Goal: Information Seeking & Learning: Understand process/instructions

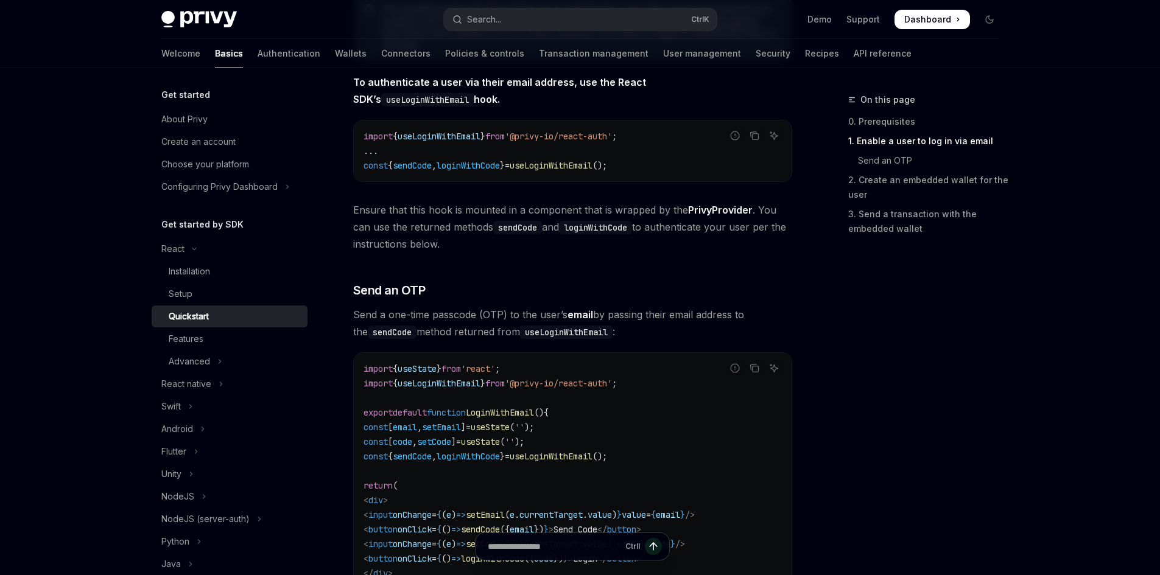
scroll to position [426, 0]
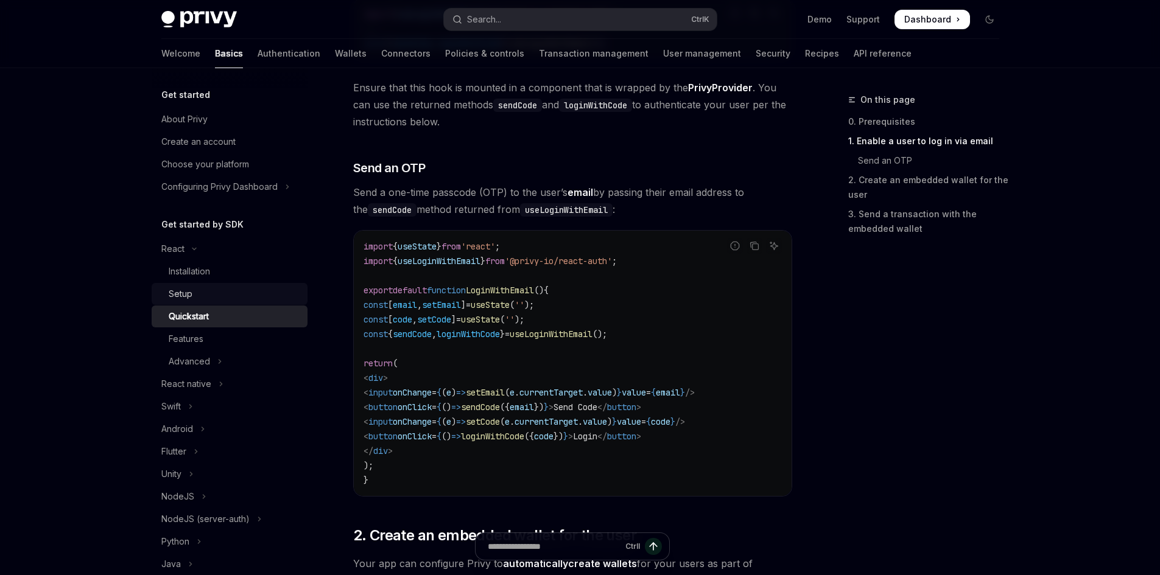
click at [195, 290] on div "Setup" at bounding box center [235, 294] width 132 height 15
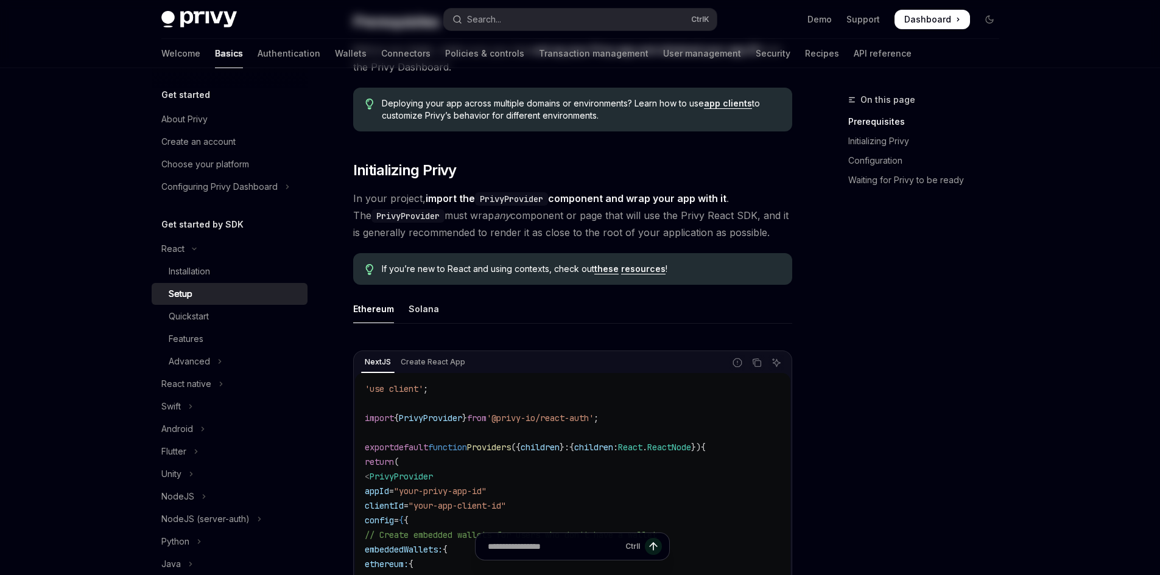
scroll to position [304, 0]
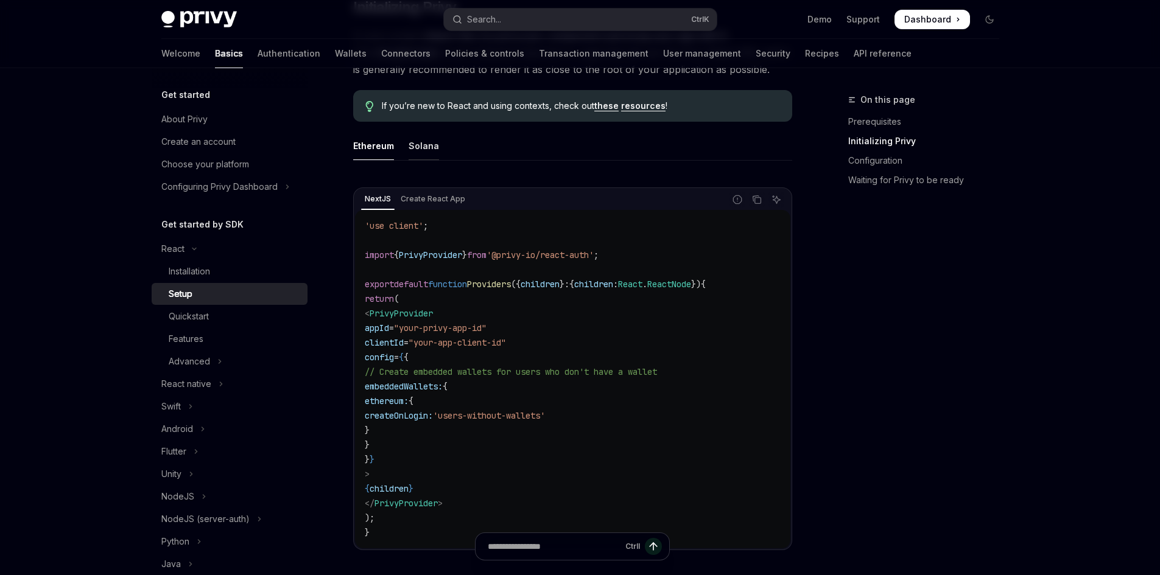
click at [420, 142] on div "Solana" at bounding box center [424, 146] width 30 height 29
drag, startPoint x: 390, startPoint y: 532, endPoint x: 353, endPoint y: 229, distance: 305.5
drag, startPoint x: 356, startPoint y: 221, endPoint x: 388, endPoint y: 239, distance: 37.1
click at [388, 240] on div "'use client' ; import { PrivyProvider } from '@privy-io/react-auth' ; export de…" at bounding box center [572, 379] width 435 height 339
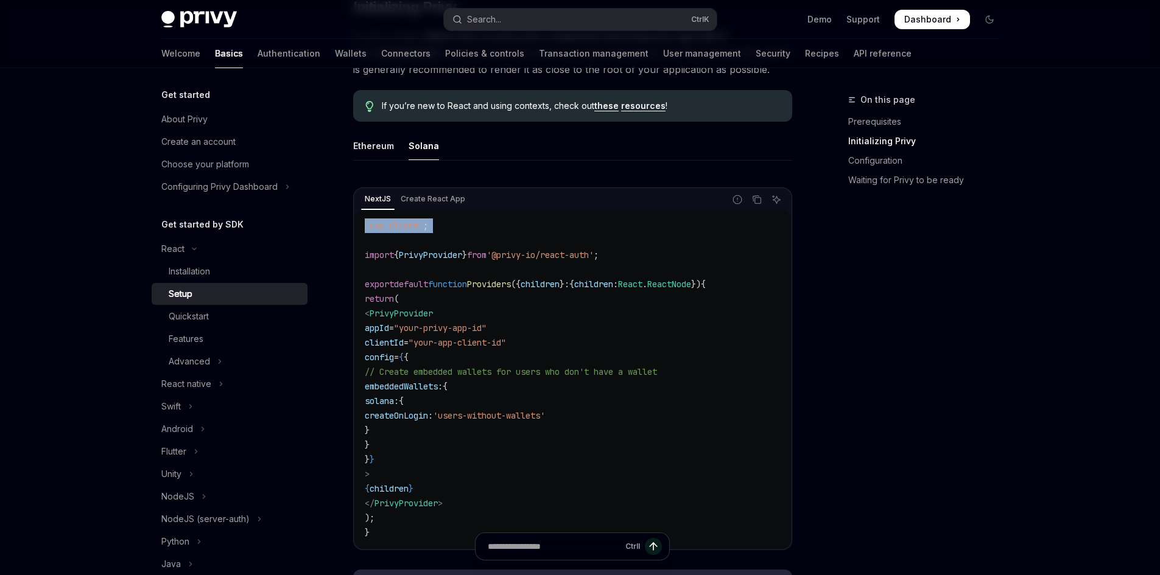
click at [388, 239] on code "'use client' ; import { PrivyProvider } from '@privy-io/react-auth' ; export de…" at bounding box center [573, 379] width 416 height 321
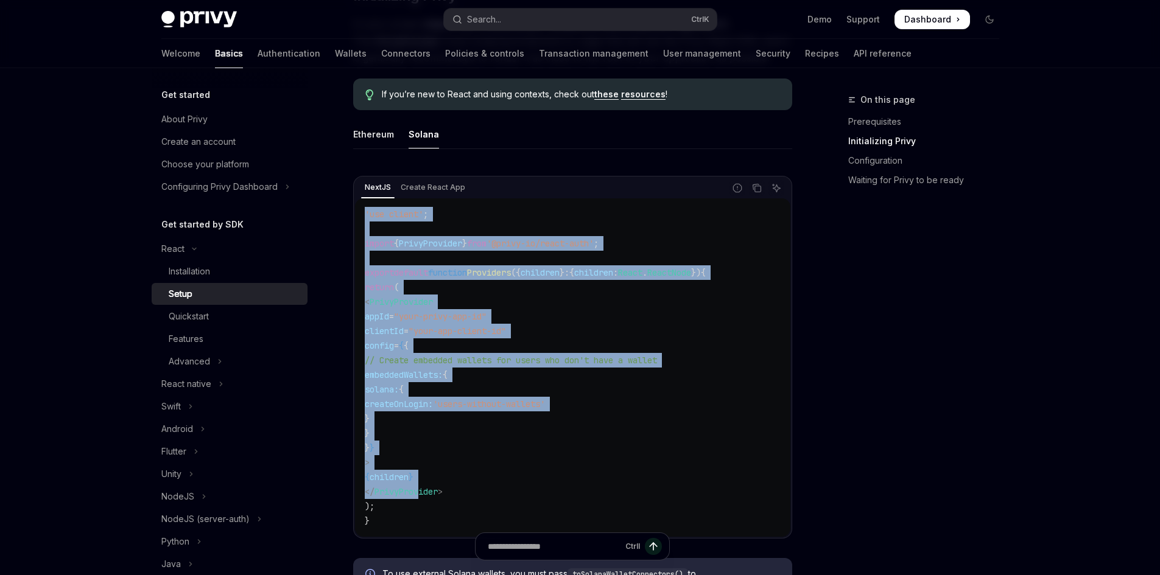
scroll to position [548, 0]
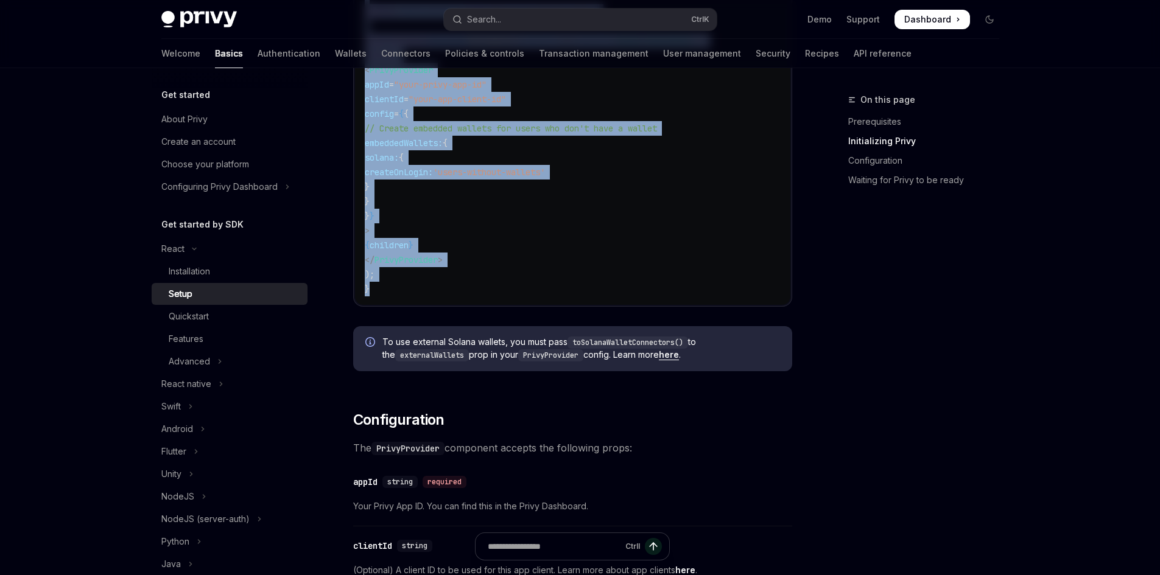
drag, startPoint x: 363, startPoint y: 226, endPoint x: 460, endPoint y: 282, distance: 111.6
click at [460, 282] on div "'use client' ; import { PrivyProvider } from '@privy-io/react-auth' ; export de…" at bounding box center [572, 136] width 435 height 339
copy code "'use client' ; import { PrivyProvider } from '@privy-io/react-auth' ; export de…"
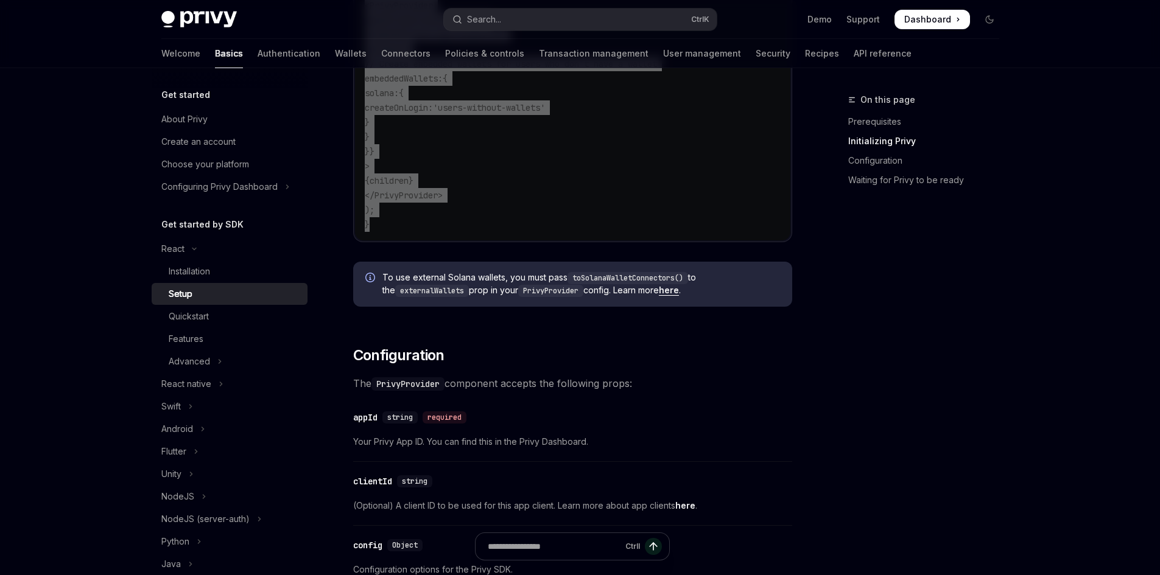
scroll to position [852, 0]
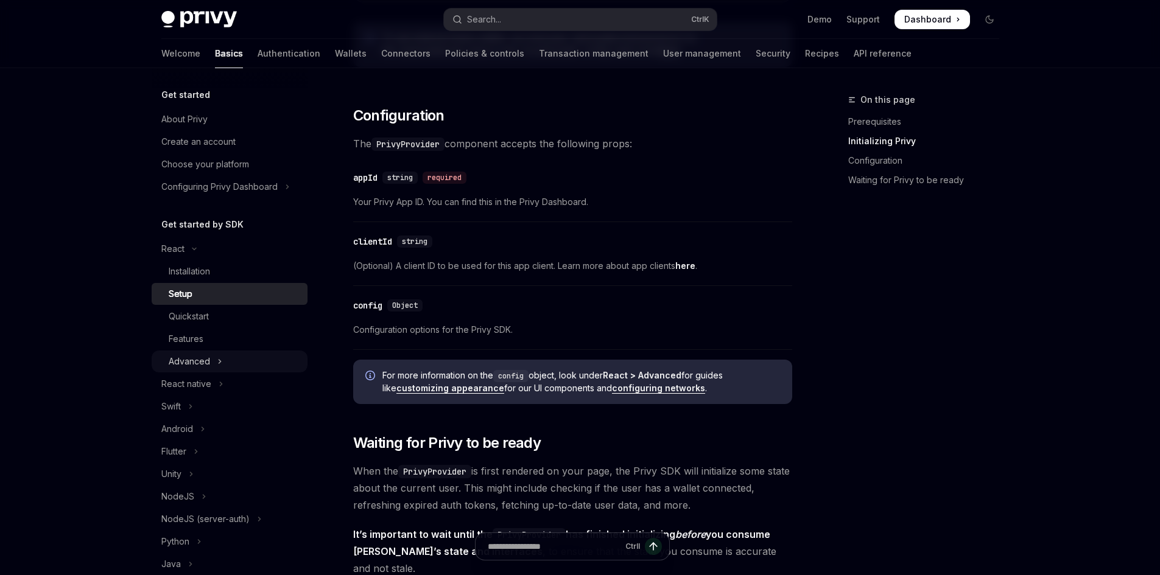
click at [217, 365] on icon "Toggle Advanced section" at bounding box center [219, 361] width 5 height 15
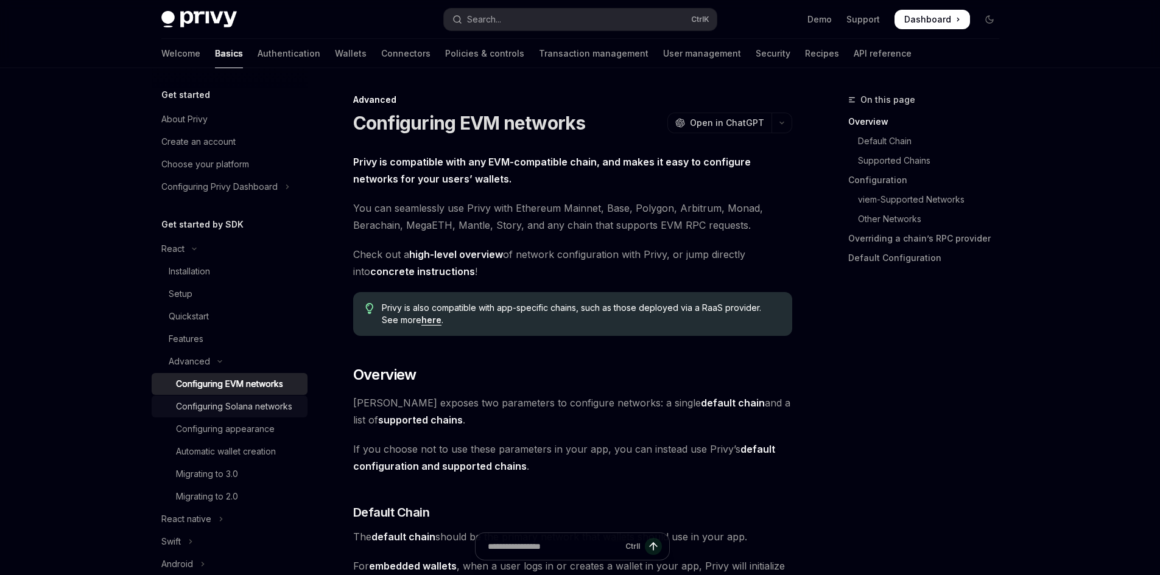
click at [242, 412] on div "Configuring Solana networks" at bounding box center [234, 406] width 116 height 15
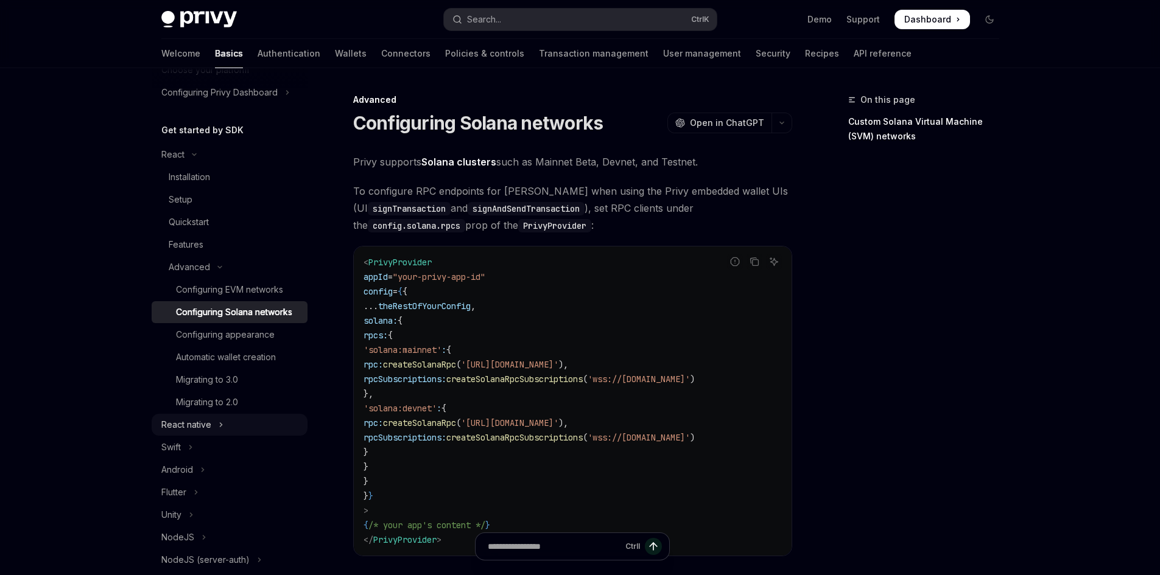
scroll to position [122, 0]
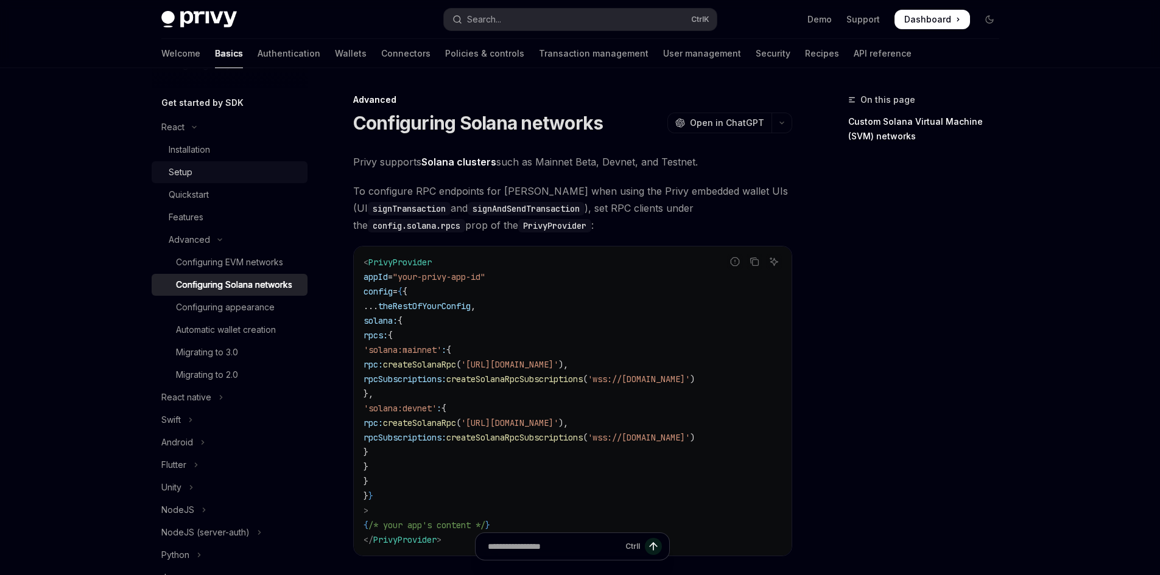
click at [204, 173] on div "Setup" at bounding box center [235, 172] width 132 height 15
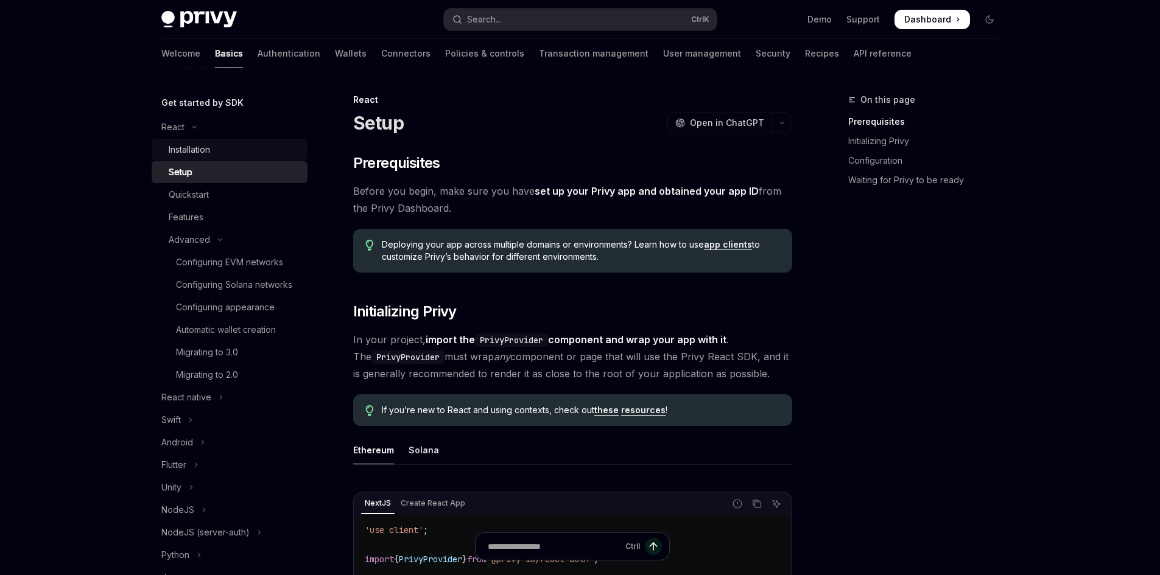
click at [215, 152] on div "Installation" at bounding box center [235, 149] width 132 height 15
type textarea "*"
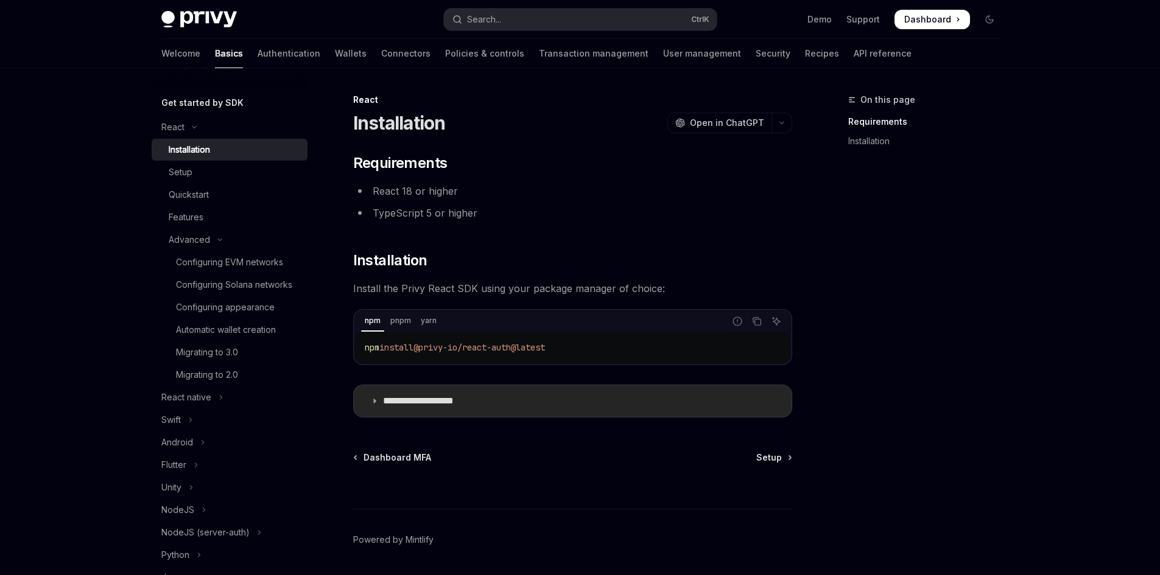
click at [385, 401] on p "**********" at bounding box center [433, 401] width 100 height 12
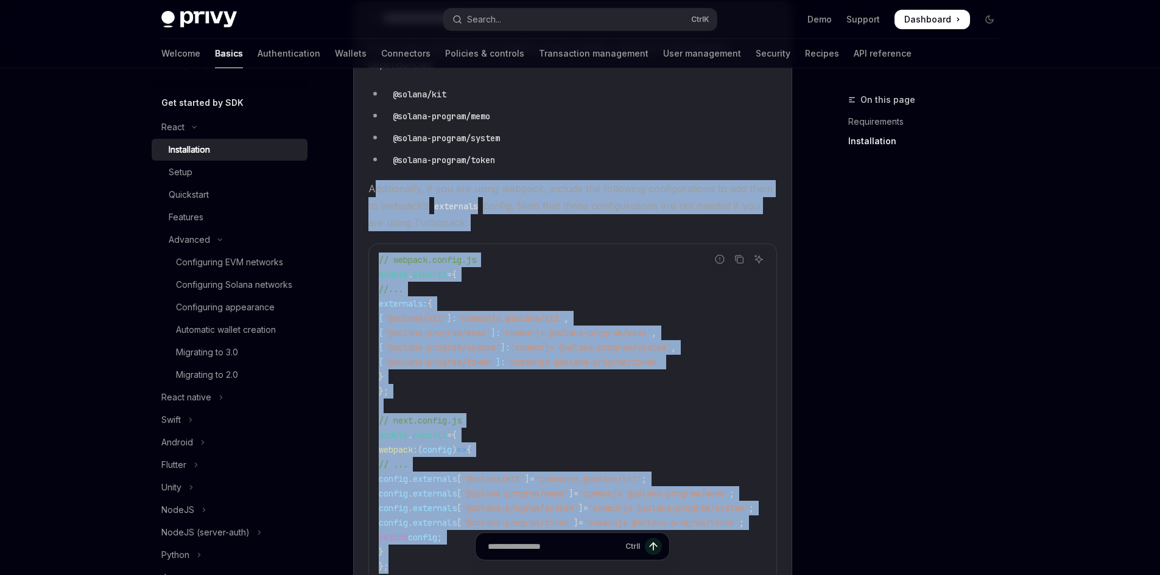
scroll to position [183, 0]
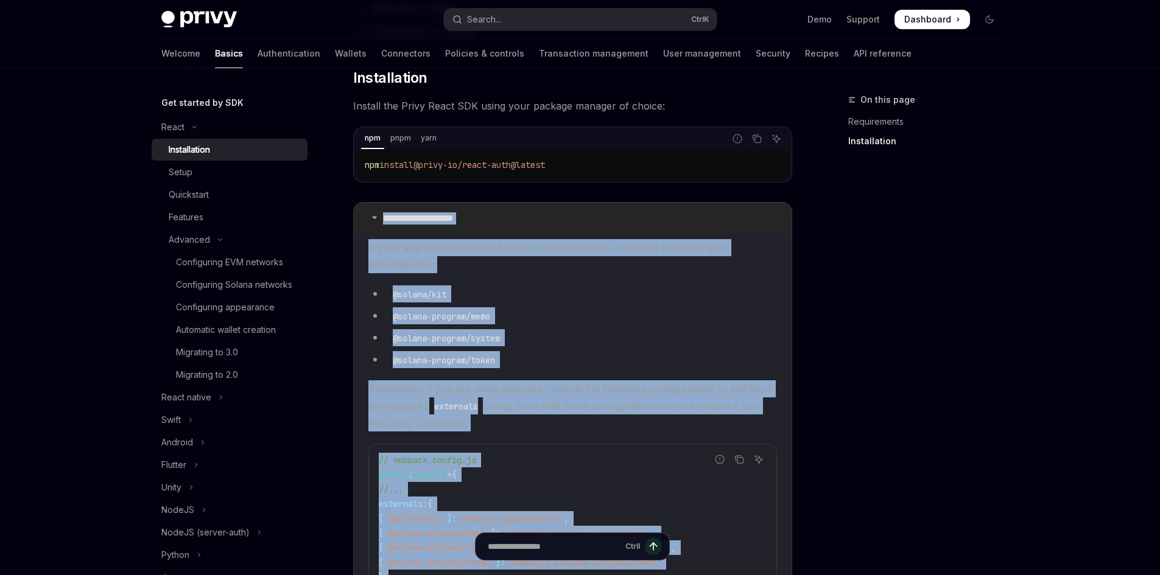
drag, startPoint x: 463, startPoint y: 518, endPoint x: 367, endPoint y: 203, distance: 329.7
click at [367, 203] on details "**********" at bounding box center [572, 507] width 439 height 611
copy details "**********"
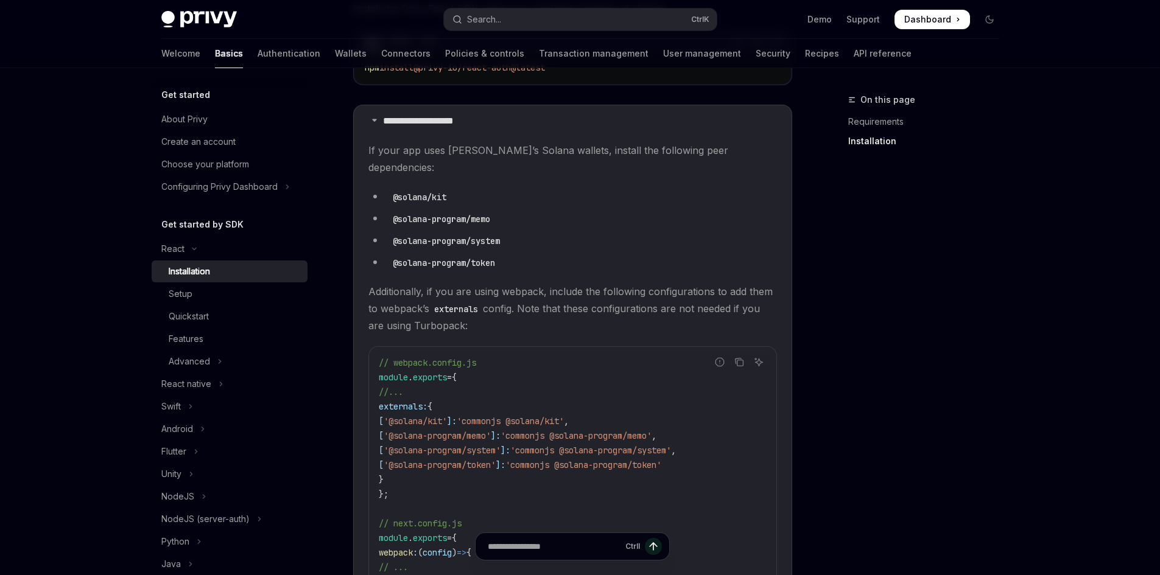
scroll to position [307, 0]
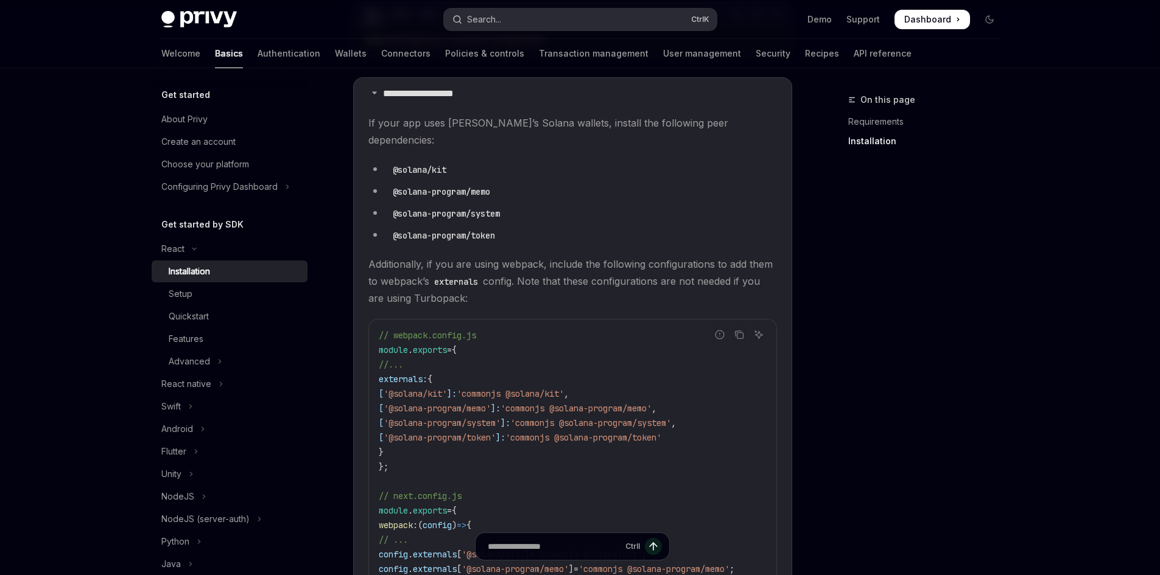
click at [505, 27] on button "Search... Ctrl K" at bounding box center [580, 20] width 273 height 22
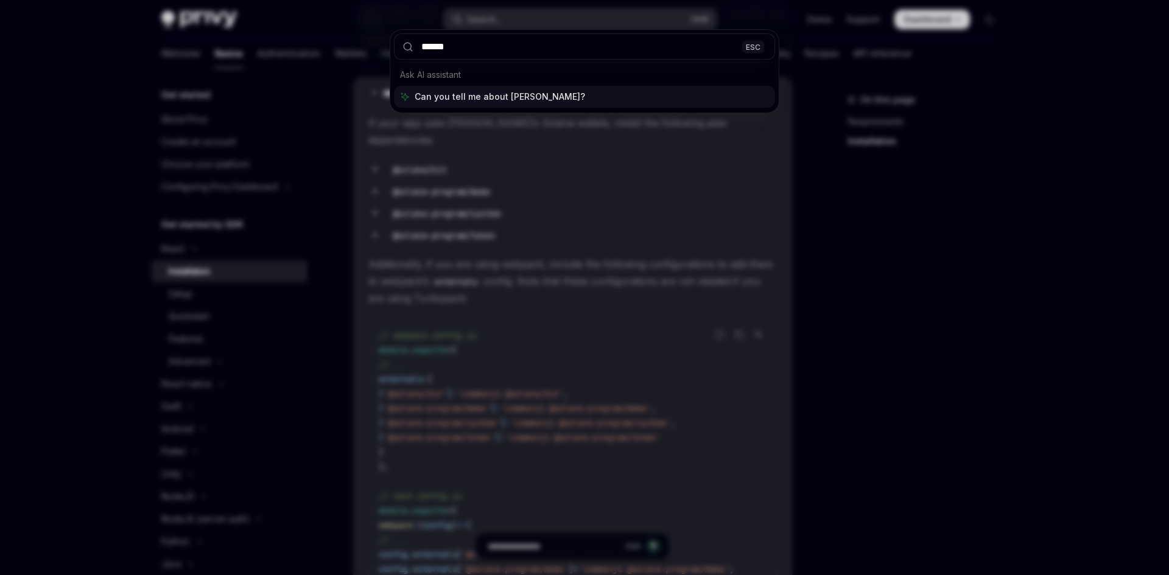
type input "*******"
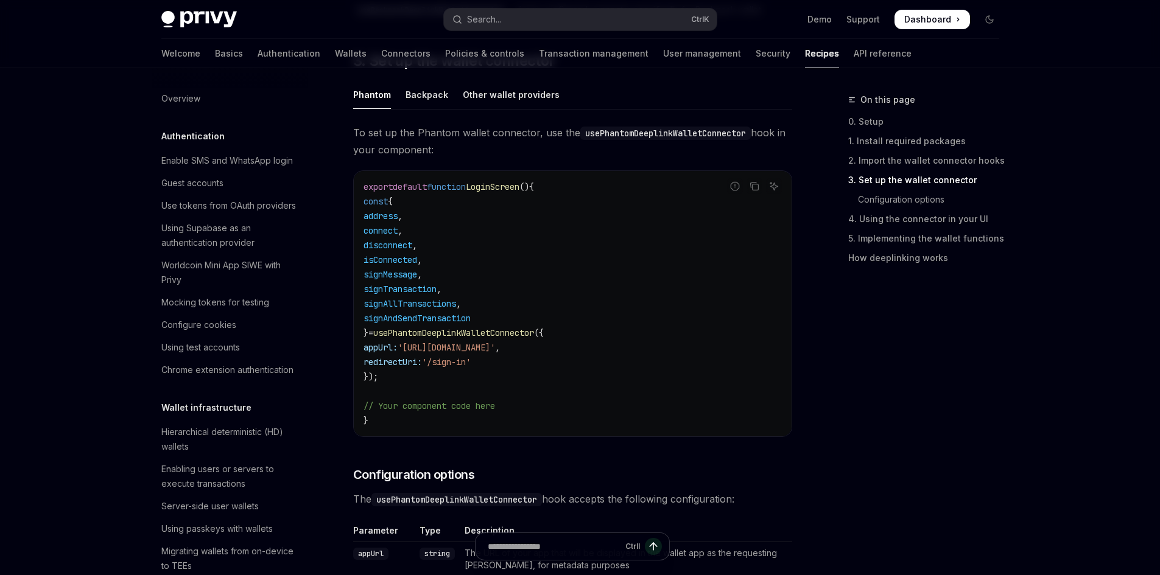
scroll to position [1384, 0]
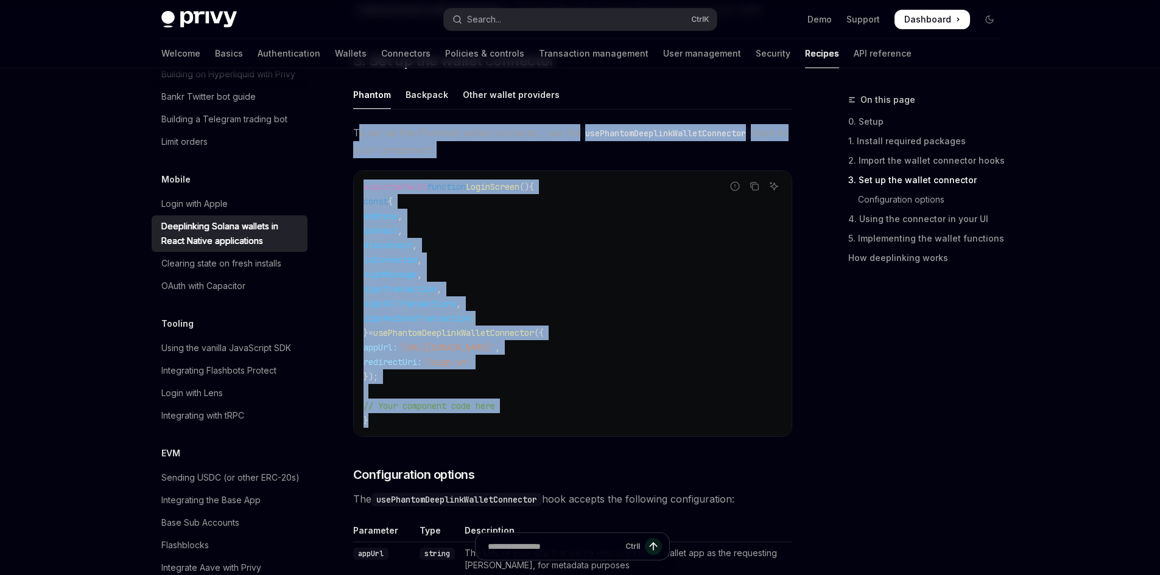
drag, startPoint x: 357, startPoint y: 134, endPoint x: 605, endPoint y: 424, distance: 381.8
click at [605, 424] on div "To set up the Phantom wallet connector, use the usePhantomDeeplinkWalletConnect…" at bounding box center [572, 362] width 439 height 476
copy div "o set up the Phantom wallet connector, use the usePhantomDeeplinkWalletConnecto…"
click at [570, 145] on span "To set up the Phantom wallet connector, use the usePhantomDeeplinkWalletConnect…" at bounding box center [572, 141] width 439 height 34
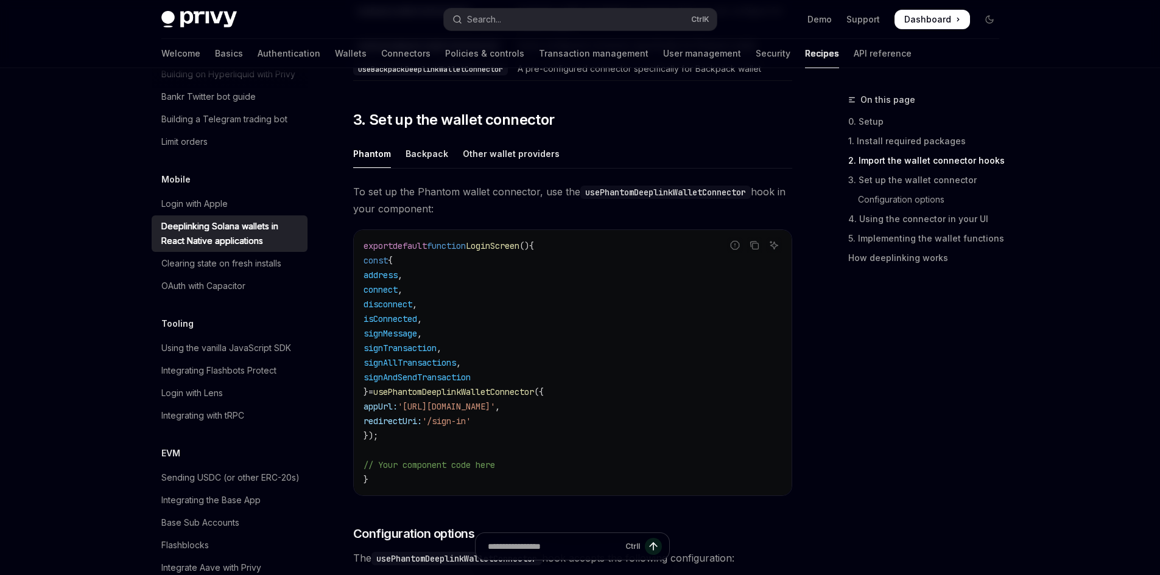
scroll to position [688, 0]
click at [482, 158] on div "Other wallet providers" at bounding box center [511, 155] width 97 height 29
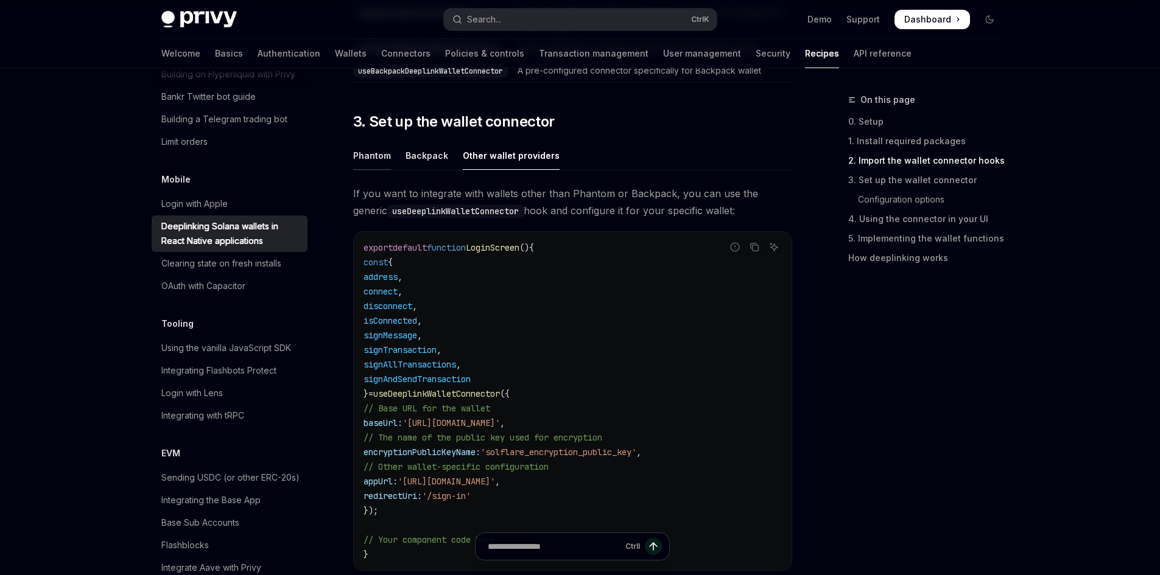
click at [379, 158] on div "Phantom" at bounding box center [372, 155] width 38 height 29
type textarea "*"
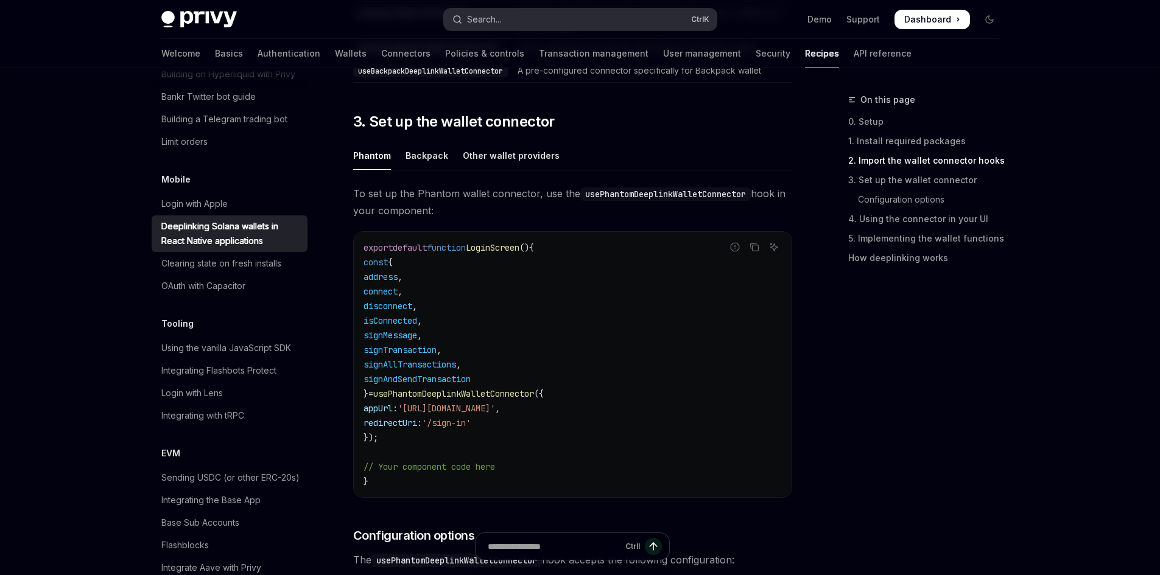
click at [554, 18] on button "Search... Ctrl K" at bounding box center [580, 20] width 273 height 22
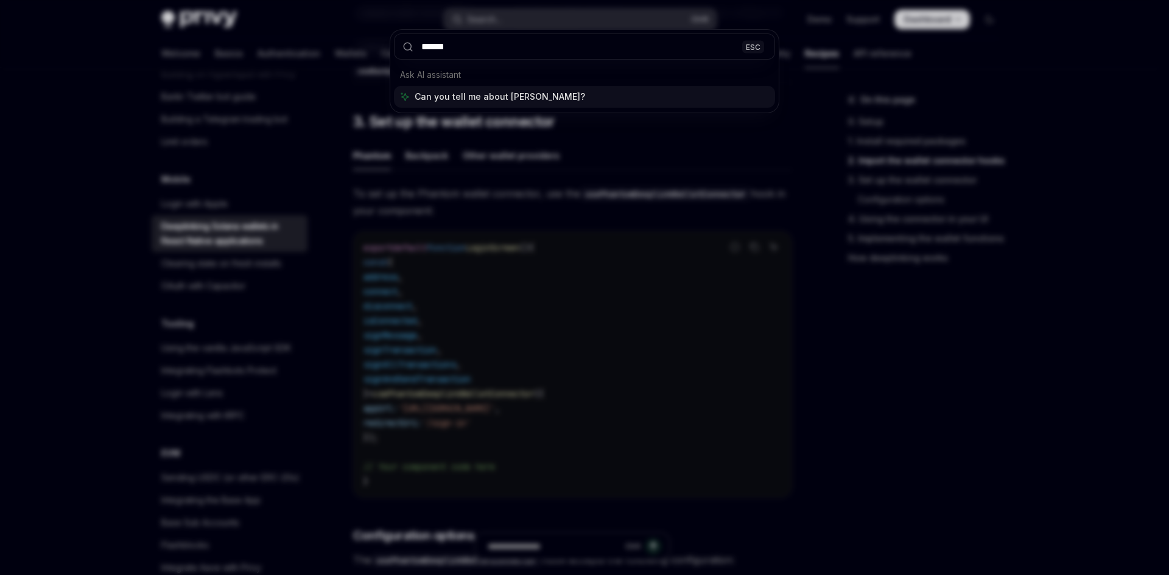
type input "*******"
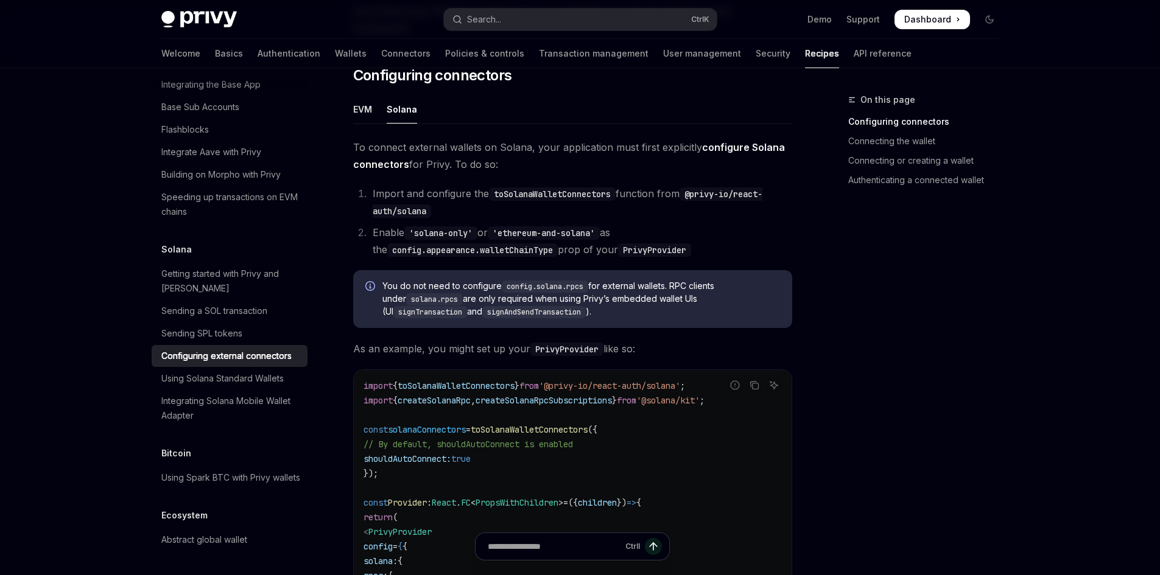
scroll to position [166, 0]
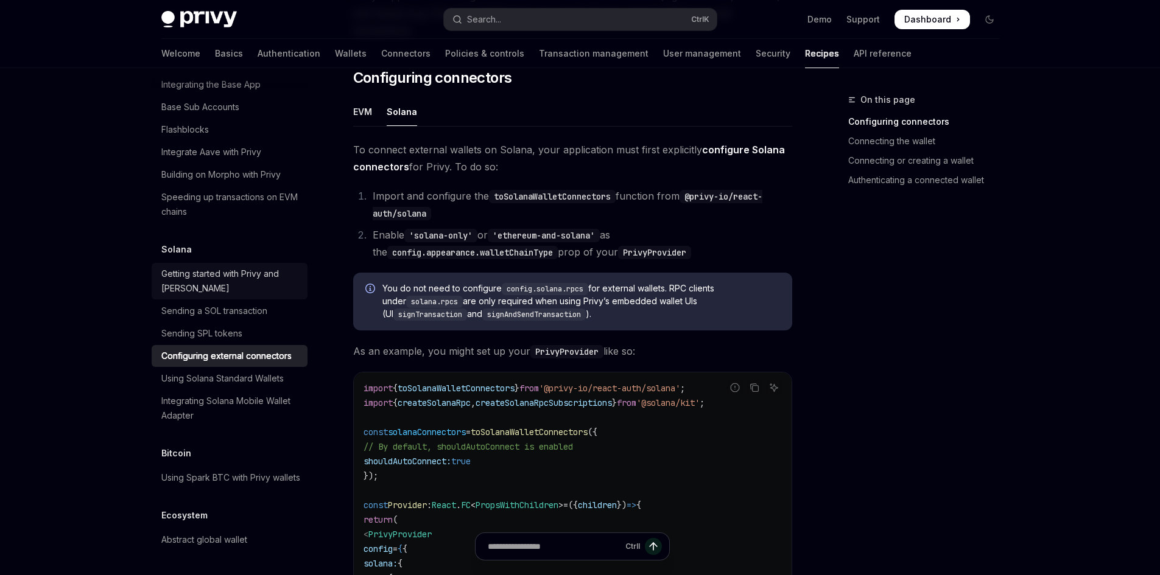
click at [234, 267] on div "Getting started with Privy and Solana" at bounding box center [230, 281] width 139 height 29
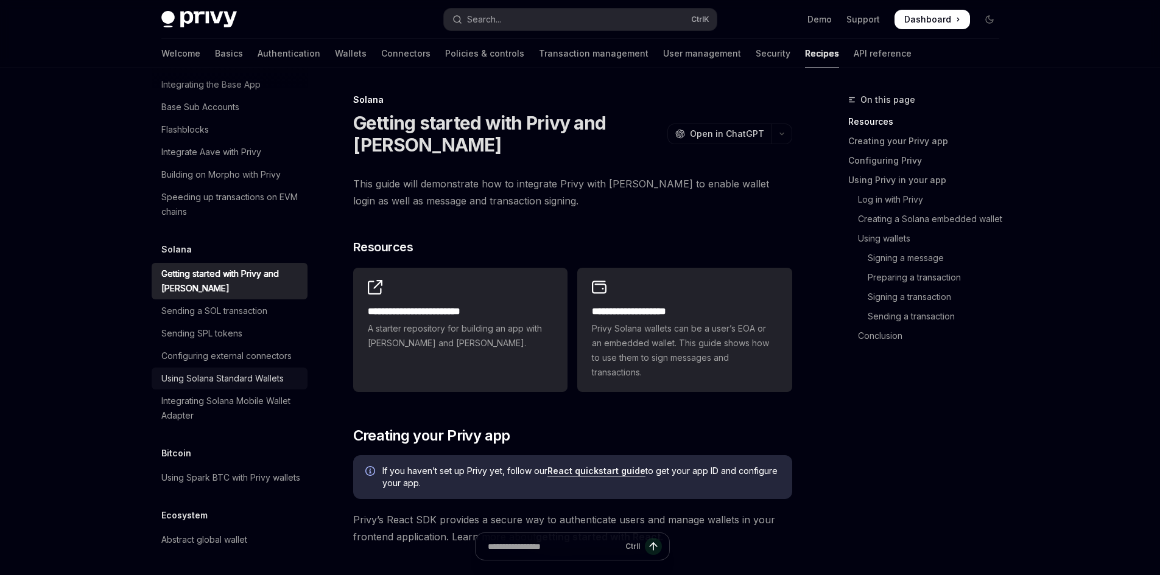
click at [230, 371] on div "Using Solana Standard Wallets" at bounding box center [222, 378] width 122 height 15
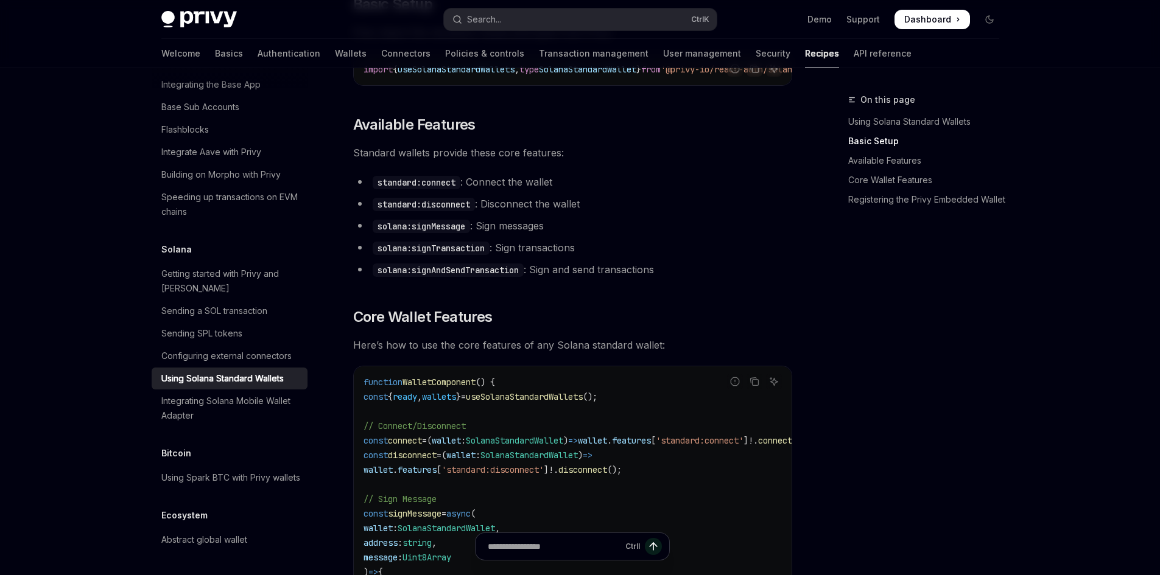
scroll to position [365, 0]
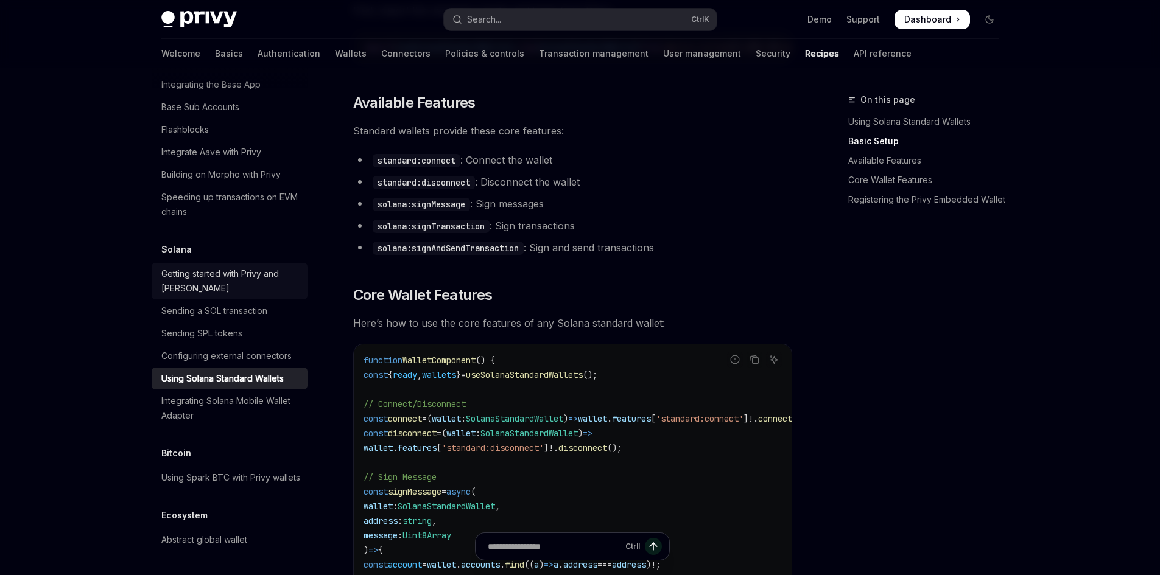
click at [222, 267] on div "Getting started with Privy and Solana" at bounding box center [230, 281] width 139 height 29
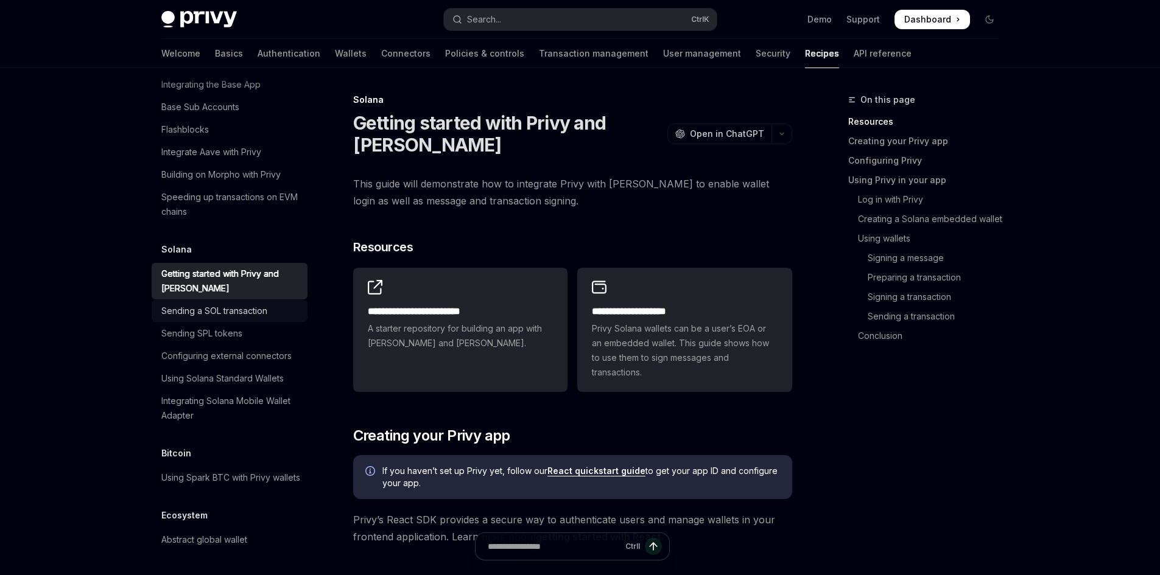
drag, startPoint x: 231, startPoint y: 282, endPoint x: 266, endPoint y: 279, distance: 35.4
click at [231, 304] on div "Sending a SOL transaction" at bounding box center [214, 311] width 106 height 15
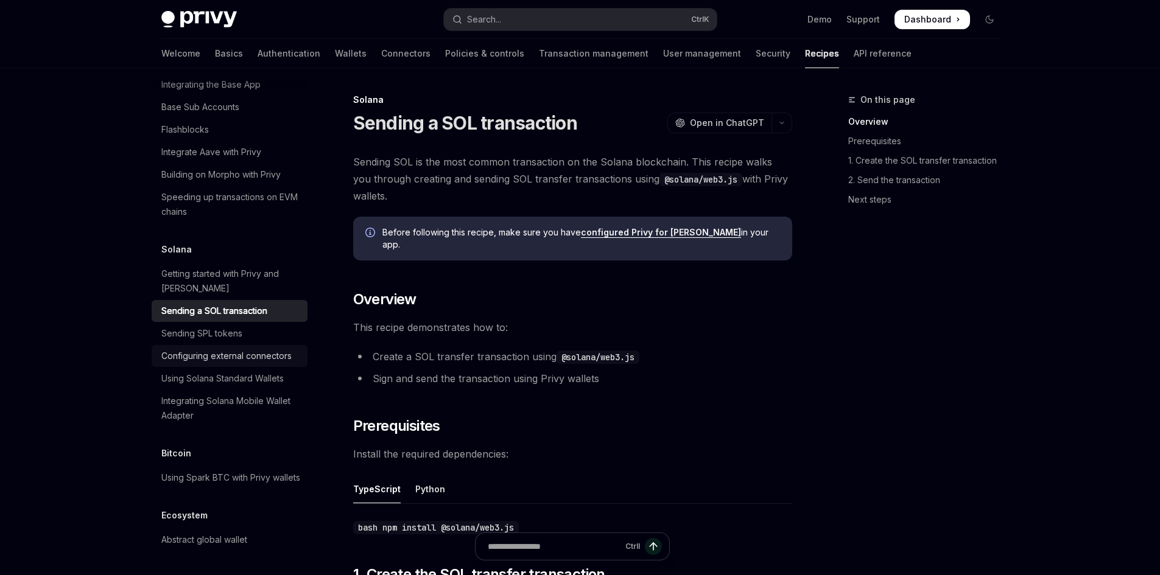
click at [227, 349] on div "Configuring external connectors" at bounding box center [226, 356] width 130 height 15
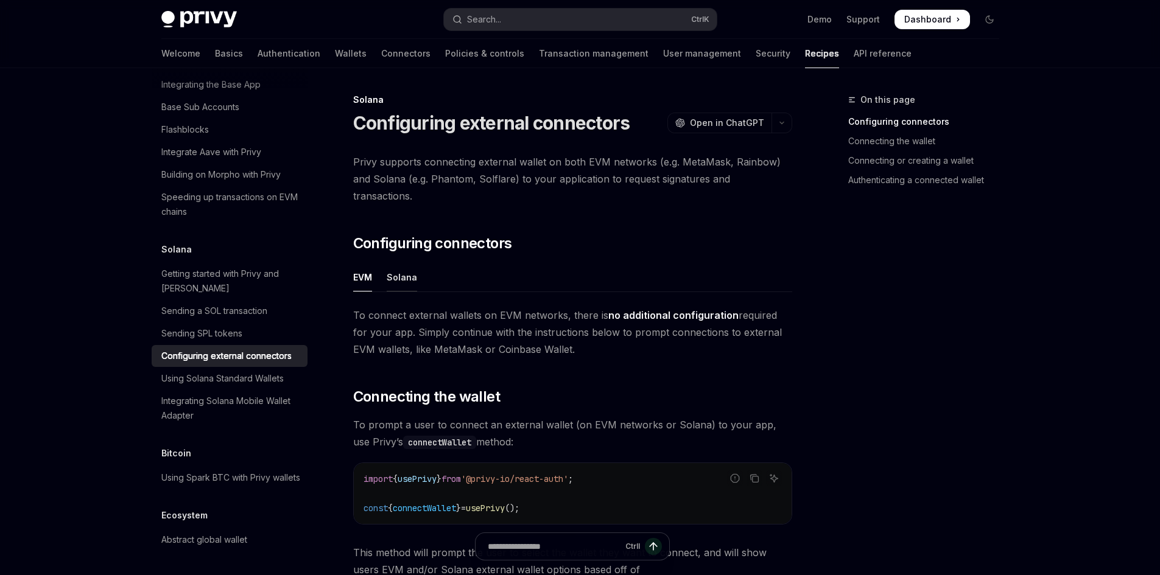
click at [395, 263] on div "Solana" at bounding box center [402, 277] width 30 height 29
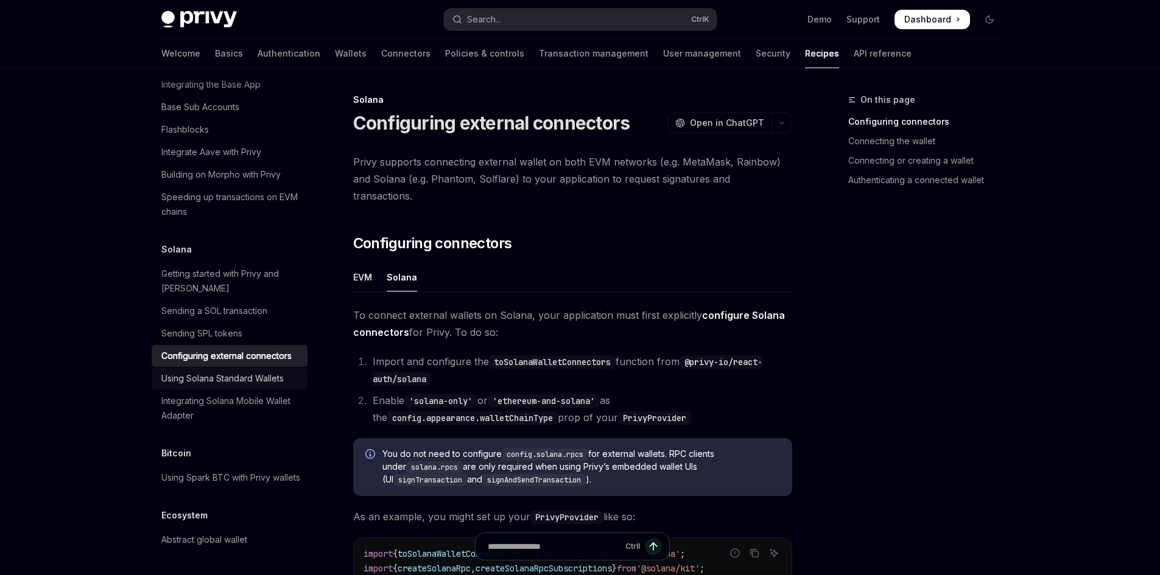
click at [249, 371] on div "Using Solana Standard Wallets" at bounding box center [222, 378] width 122 height 15
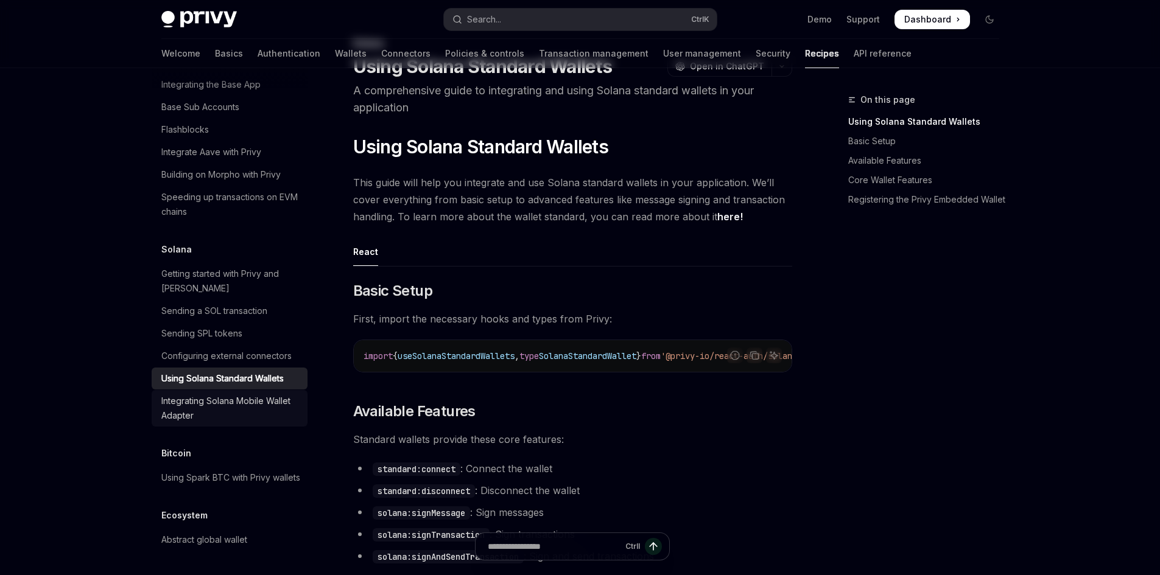
scroll to position [61, 0]
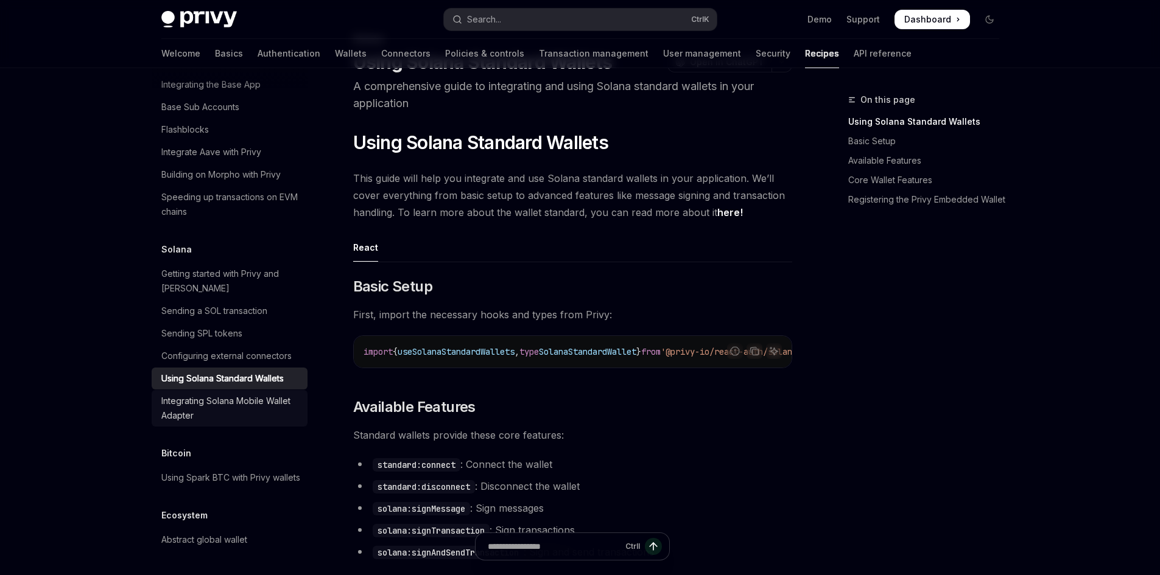
click at [226, 394] on div "Integrating Solana Mobile Wallet Adapter" at bounding box center [230, 408] width 139 height 29
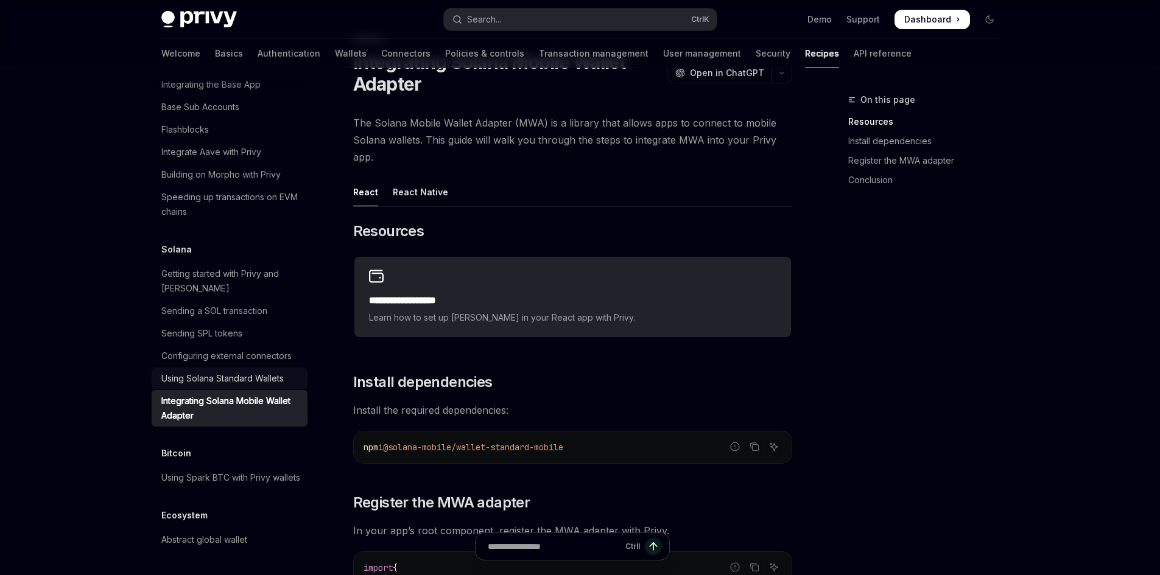
click at [240, 371] on div "Using Solana Standard Wallets" at bounding box center [222, 378] width 122 height 15
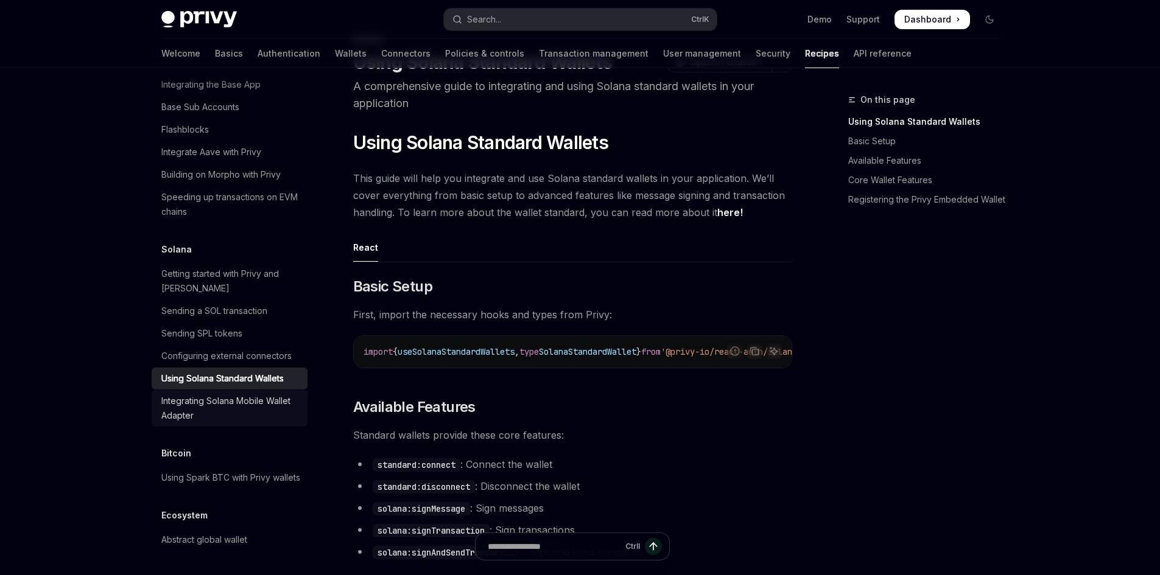
click at [251, 390] on link "Integrating Solana Mobile Wallet Adapter" at bounding box center [230, 408] width 156 height 37
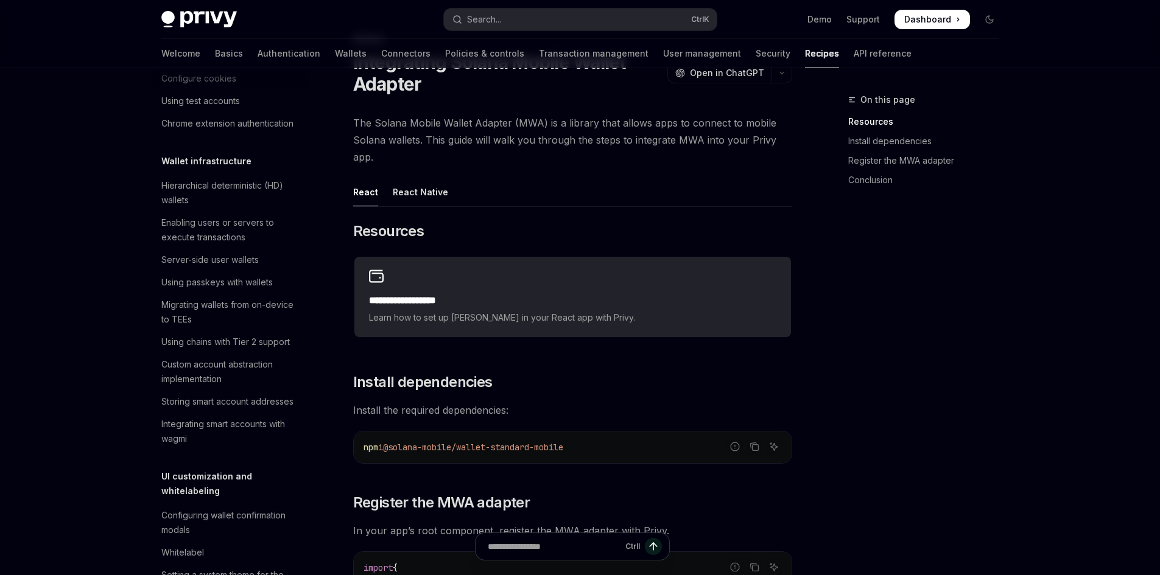
scroll to position [244, 0]
click at [381, 56] on link "Connectors" at bounding box center [405, 53] width 49 height 29
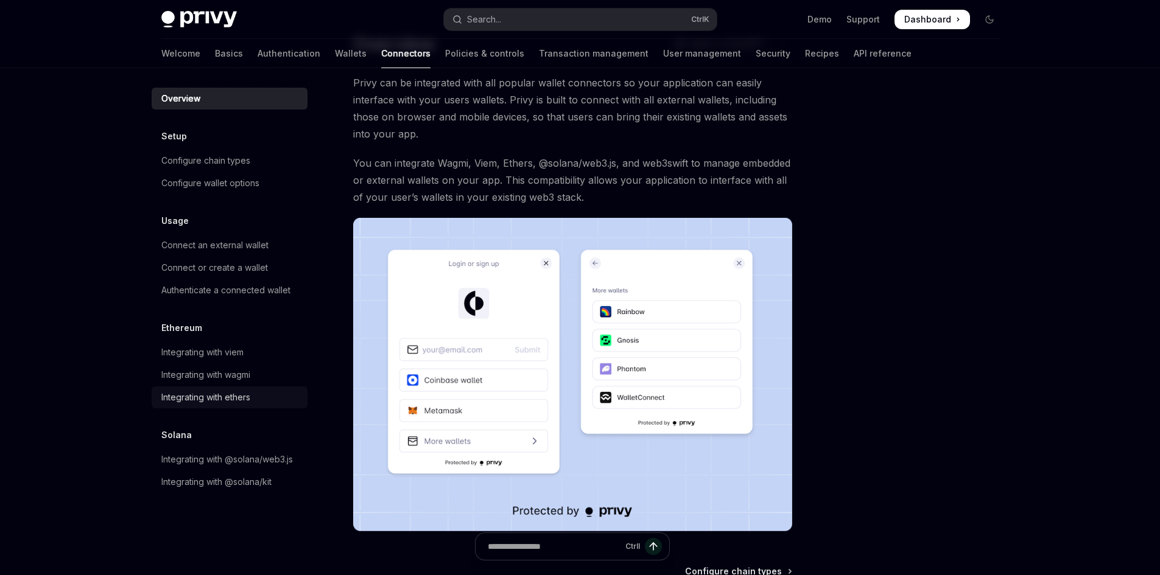
click at [212, 390] on div "Integrating with ethers" at bounding box center [205, 397] width 89 height 15
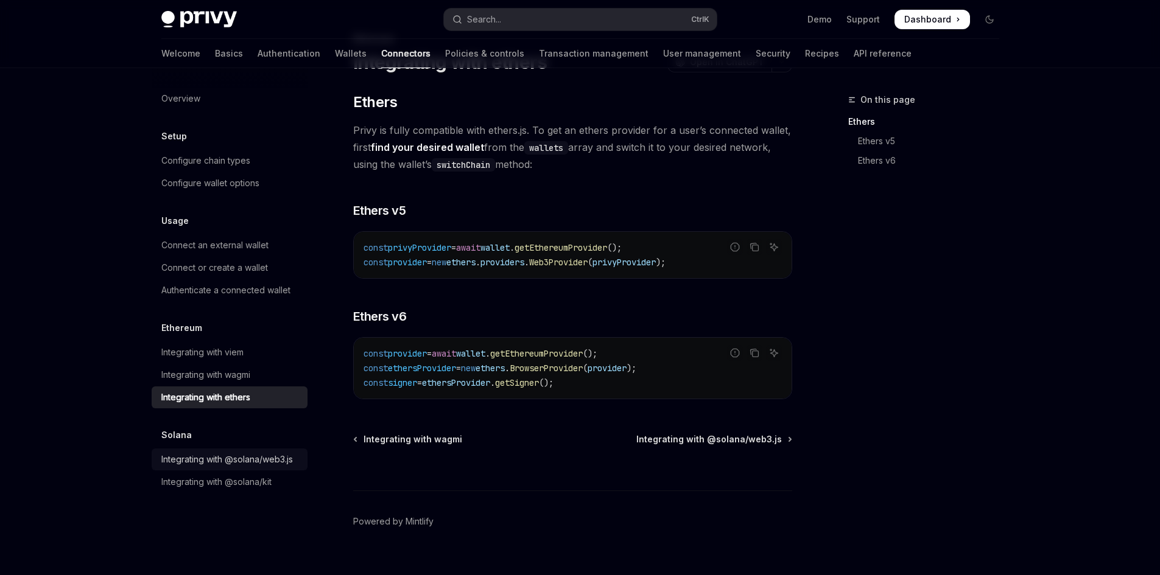
click at [215, 462] on div "Integrating with @solana/web3.js" at bounding box center [227, 459] width 132 height 15
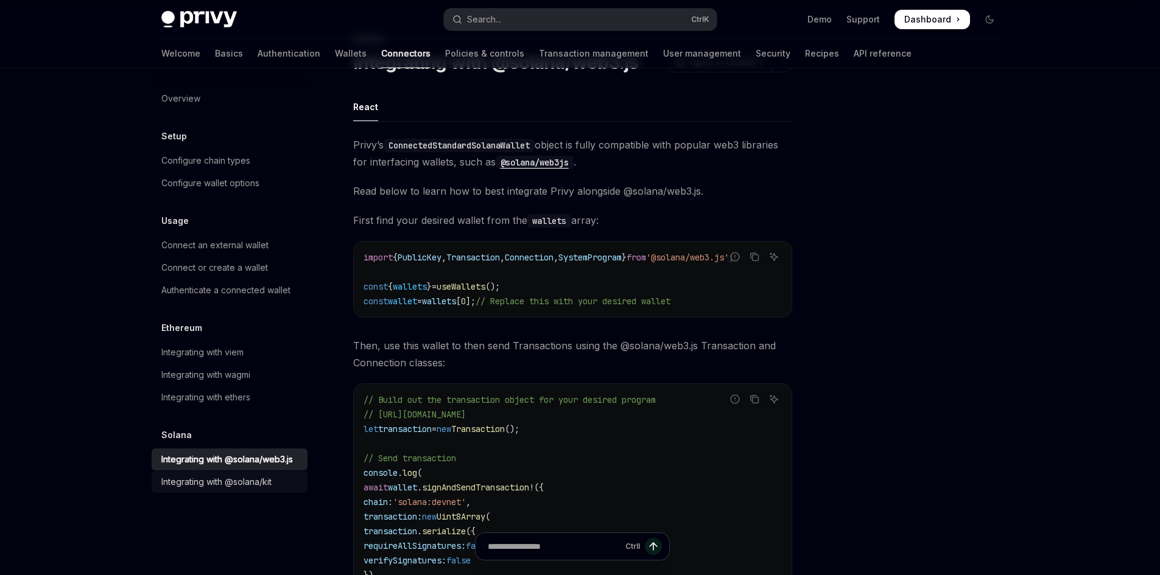
click at [231, 479] on div "Integrating with @solana/kit" at bounding box center [216, 482] width 110 height 15
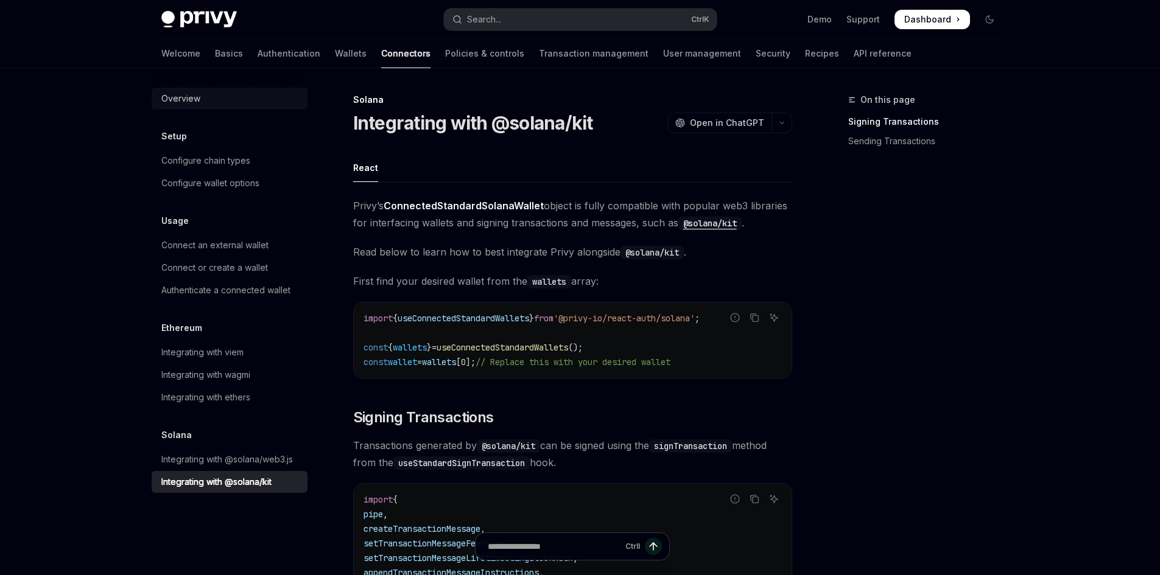
click at [188, 99] on div "Overview" at bounding box center [180, 98] width 39 height 15
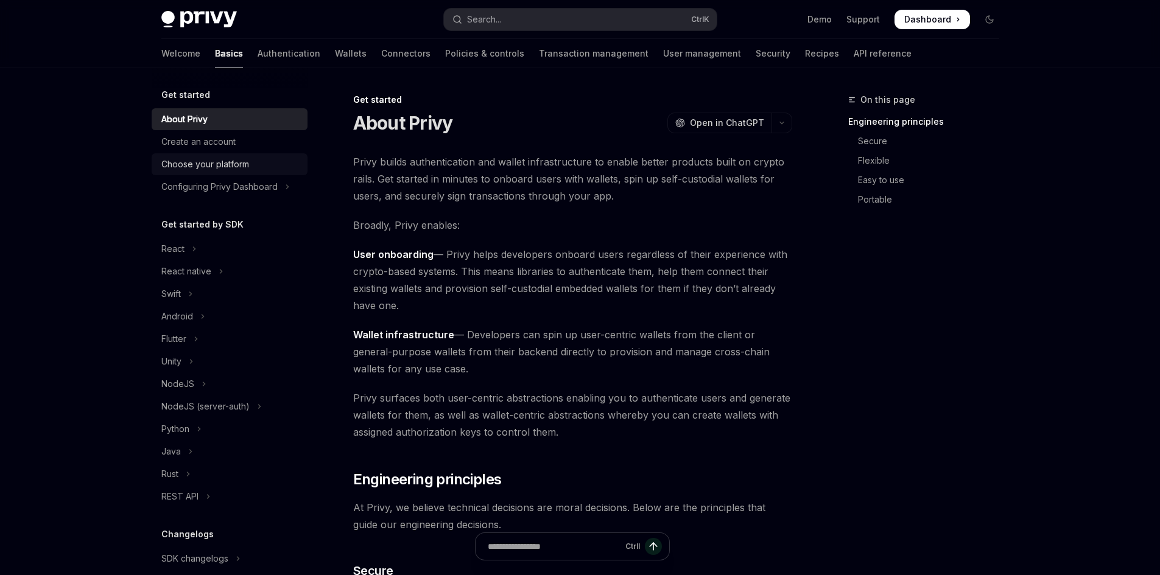
click at [216, 169] on div "Choose your platform" at bounding box center [205, 164] width 88 height 15
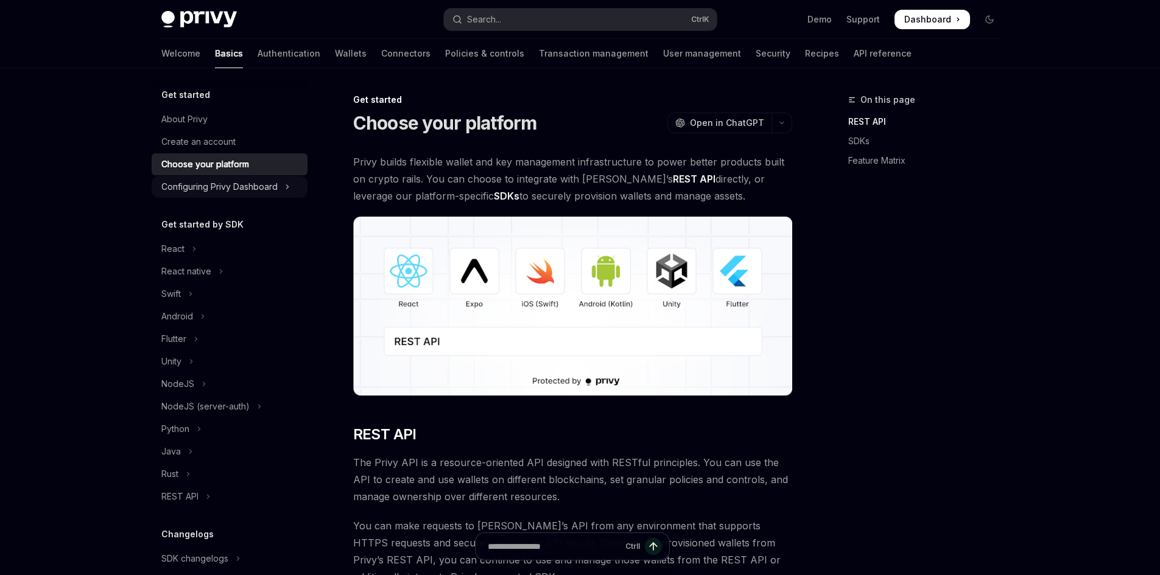
click at [222, 192] on div "Configuring Privy Dashboard" at bounding box center [219, 187] width 116 height 15
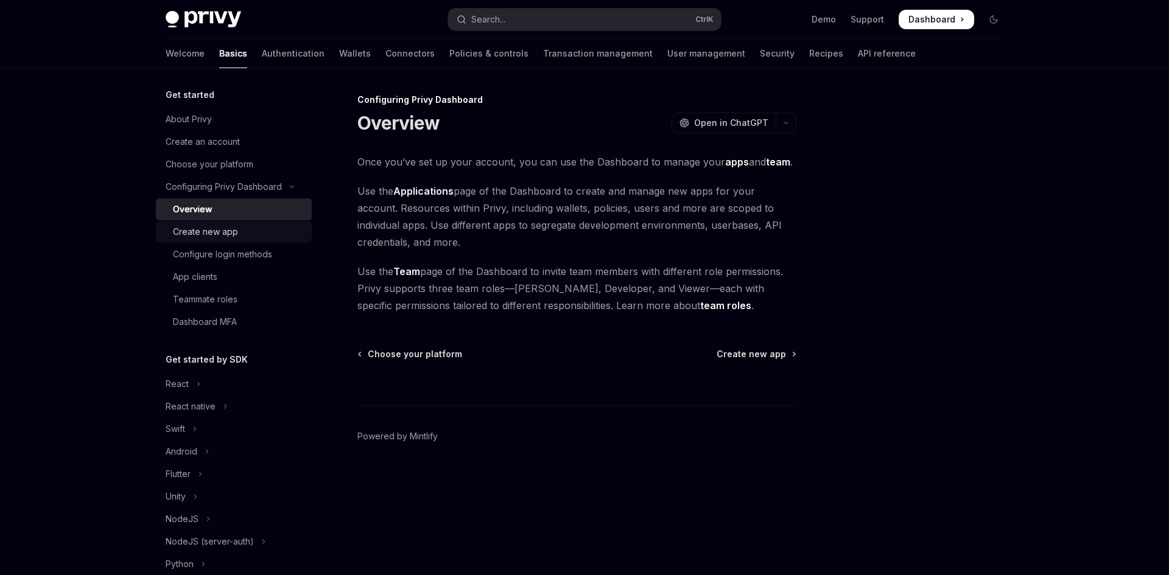
click at [215, 225] on div "Create new app" at bounding box center [205, 232] width 65 height 15
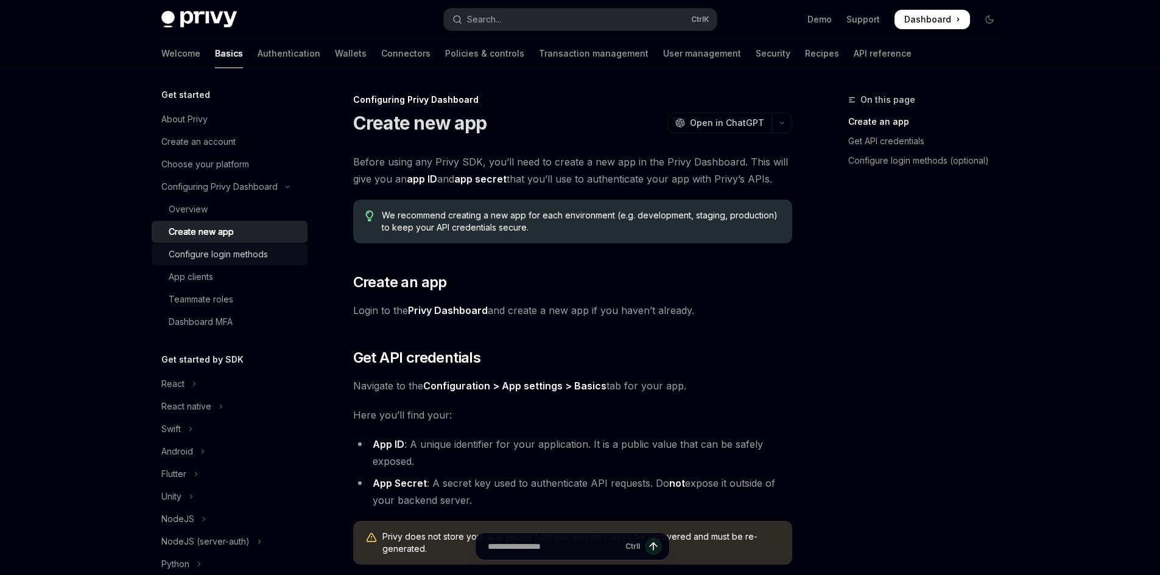
click at [209, 253] on div "Configure login methods" at bounding box center [218, 254] width 99 height 15
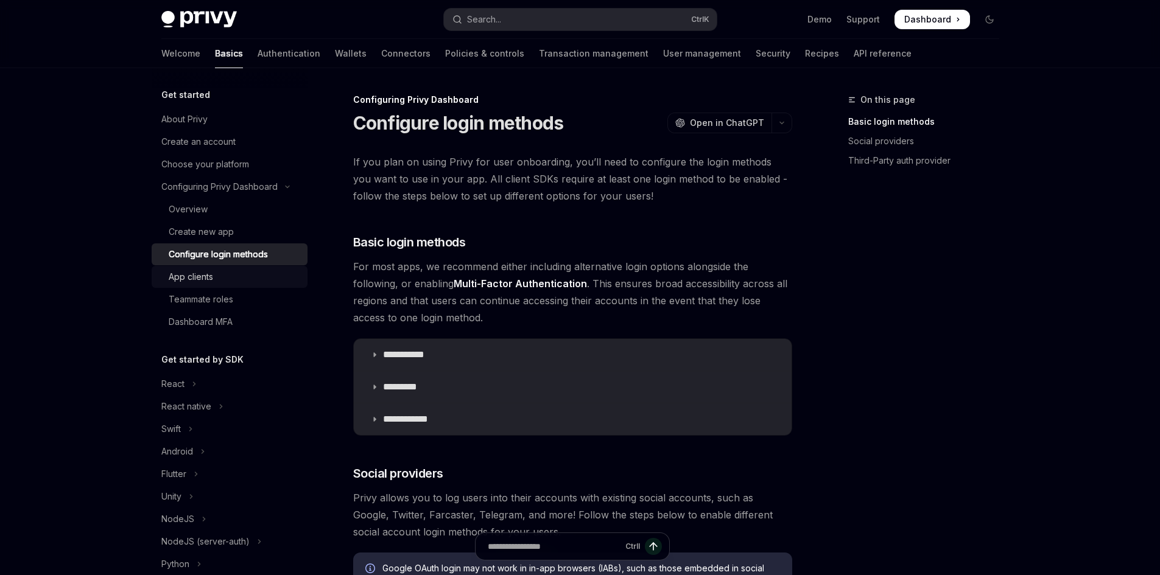
click at [206, 267] on link "App clients" at bounding box center [230, 277] width 156 height 22
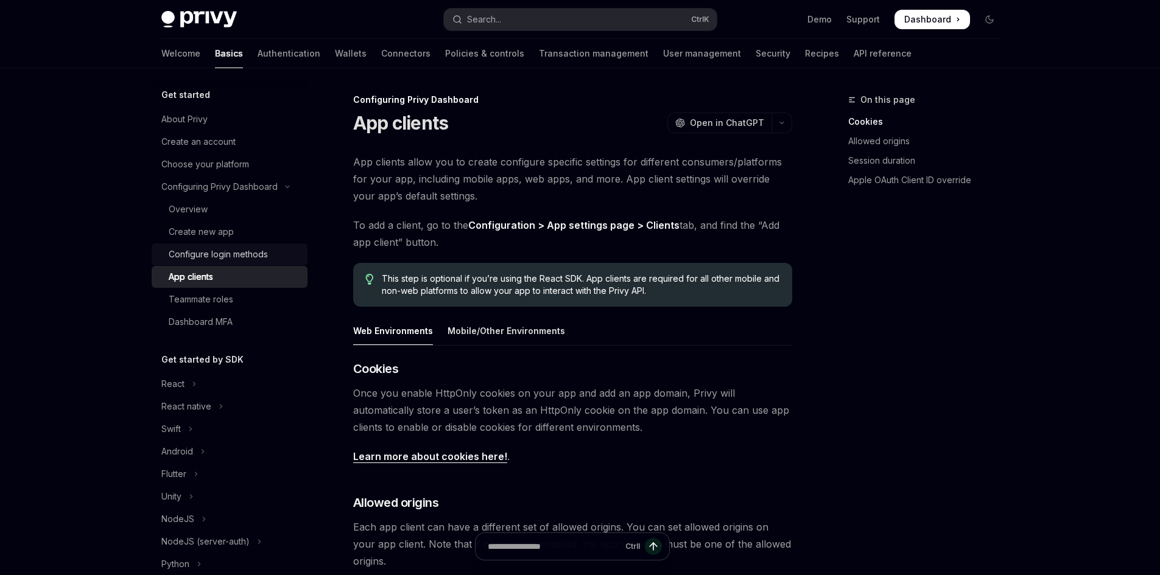
click at [205, 261] on link "Configure login methods" at bounding box center [230, 255] width 156 height 22
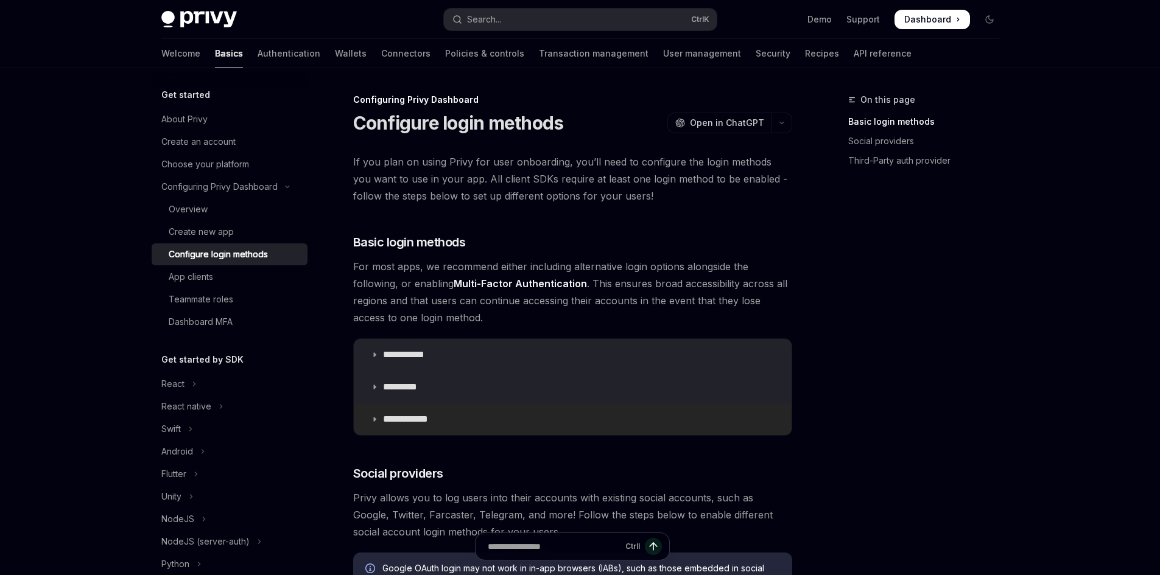
click at [368, 416] on summary "**********" at bounding box center [573, 420] width 438 height 32
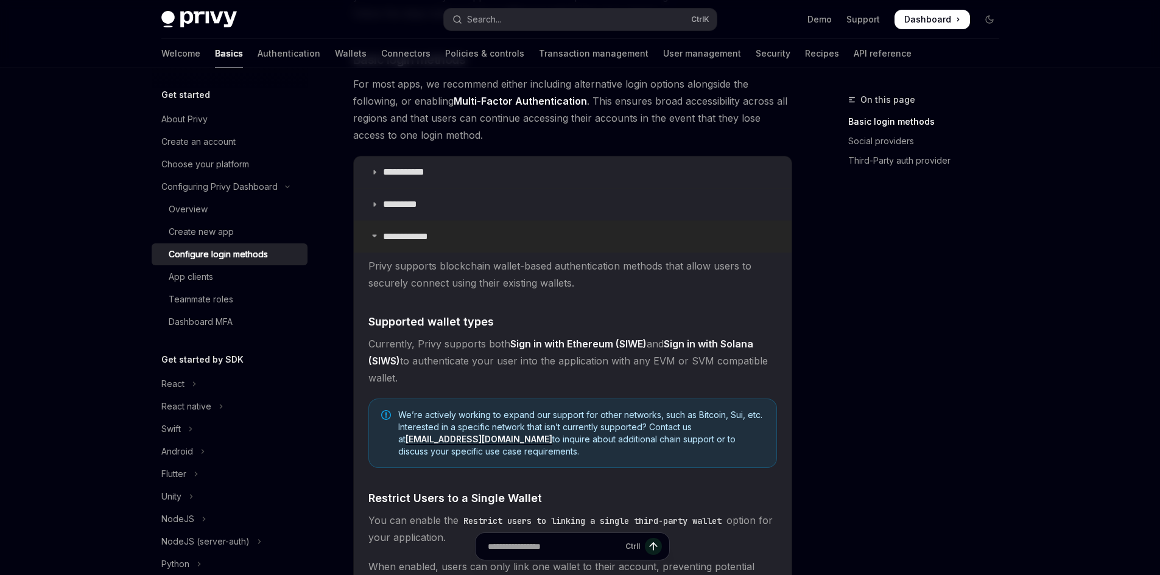
click at [383, 239] on p "**********" at bounding box center [410, 237] width 54 height 12
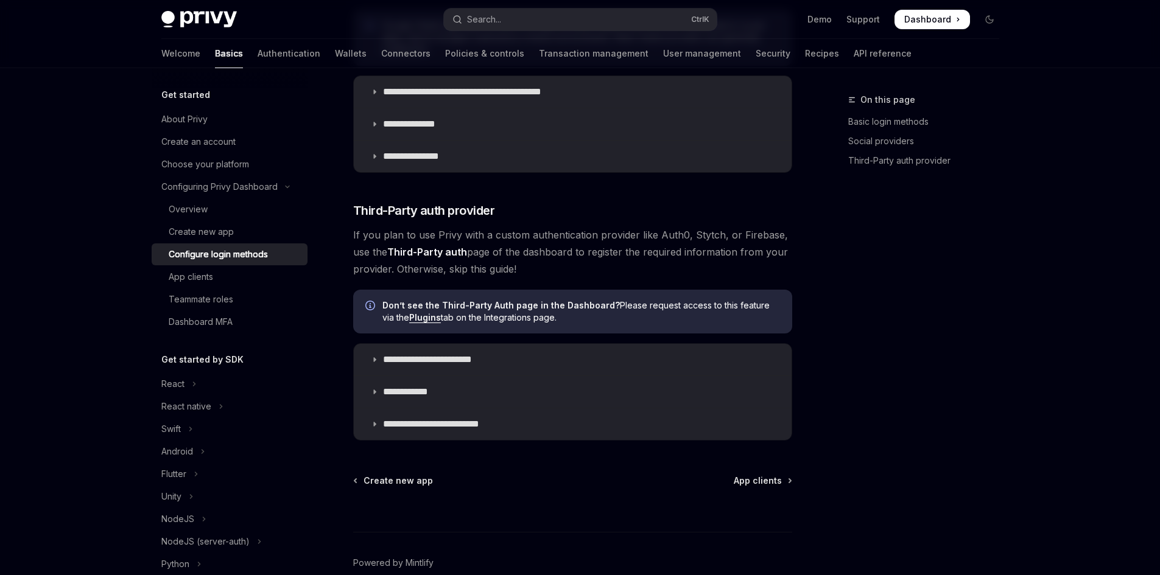
scroll to position [548, 0]
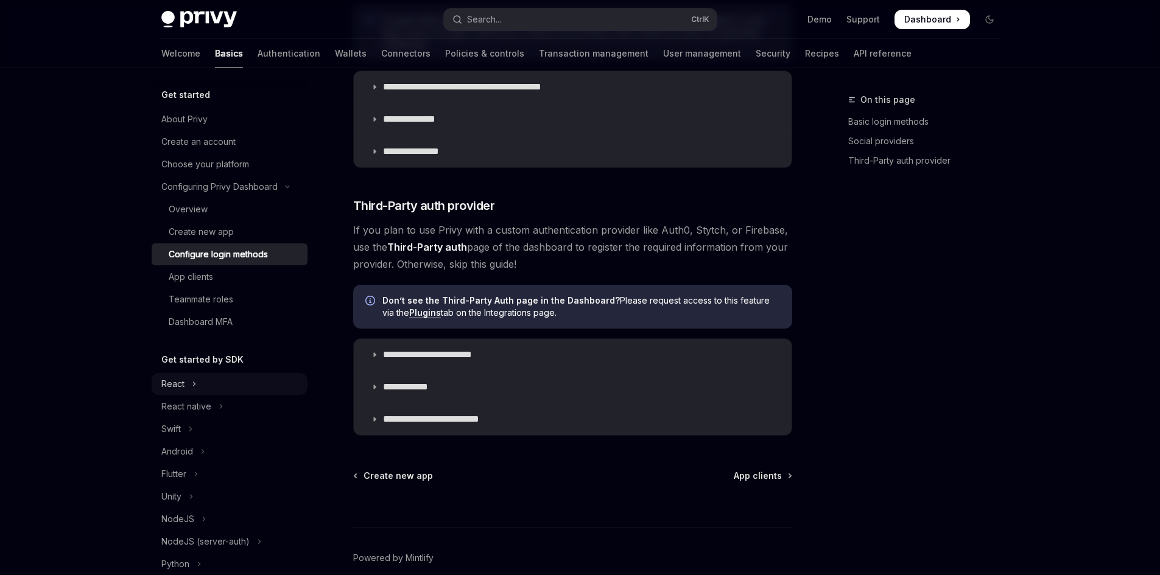
click at [216, 386] on button "React" at bounding box center [230, 384] width 156 height 22
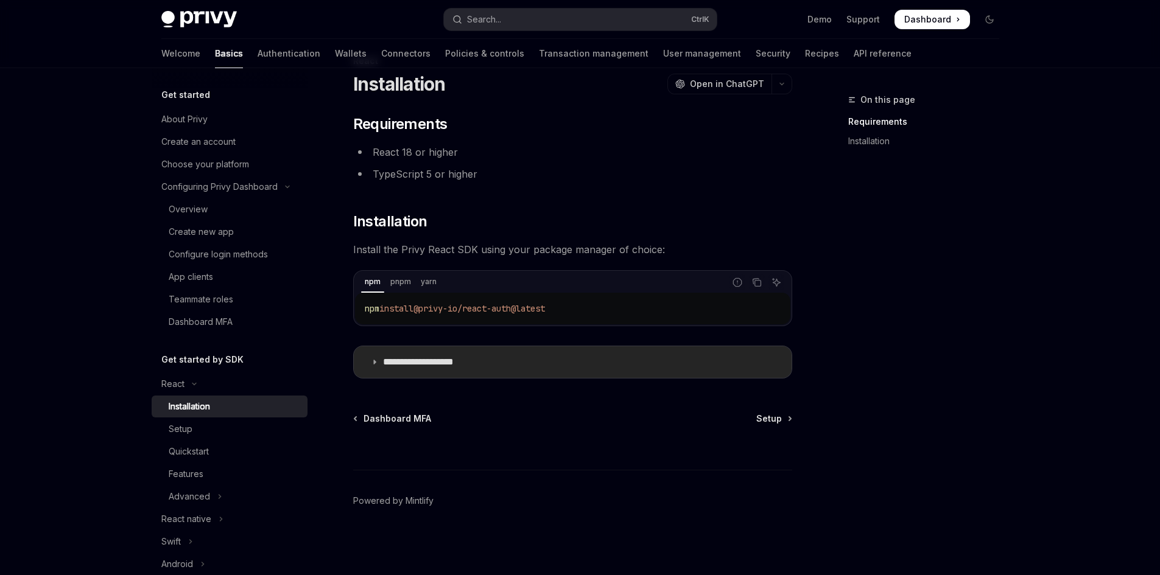
click at [376, 354] on summary "**********" at bounding box center [573, 362] width 438 height 32
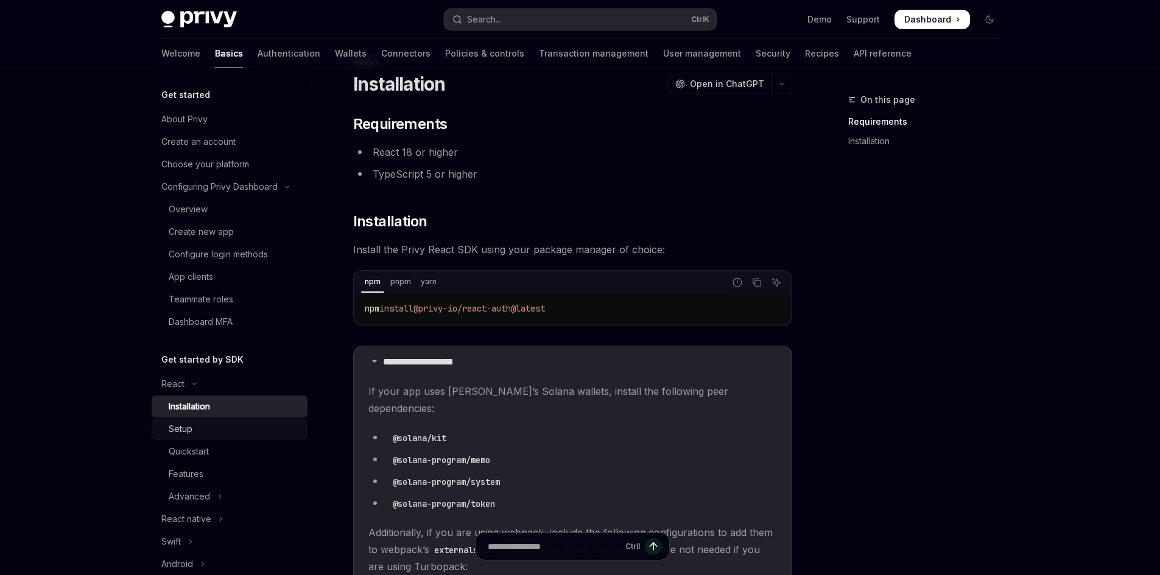
click at [184, 432] on div "Setup" at bounding box center [181, 429] width 24 height 15
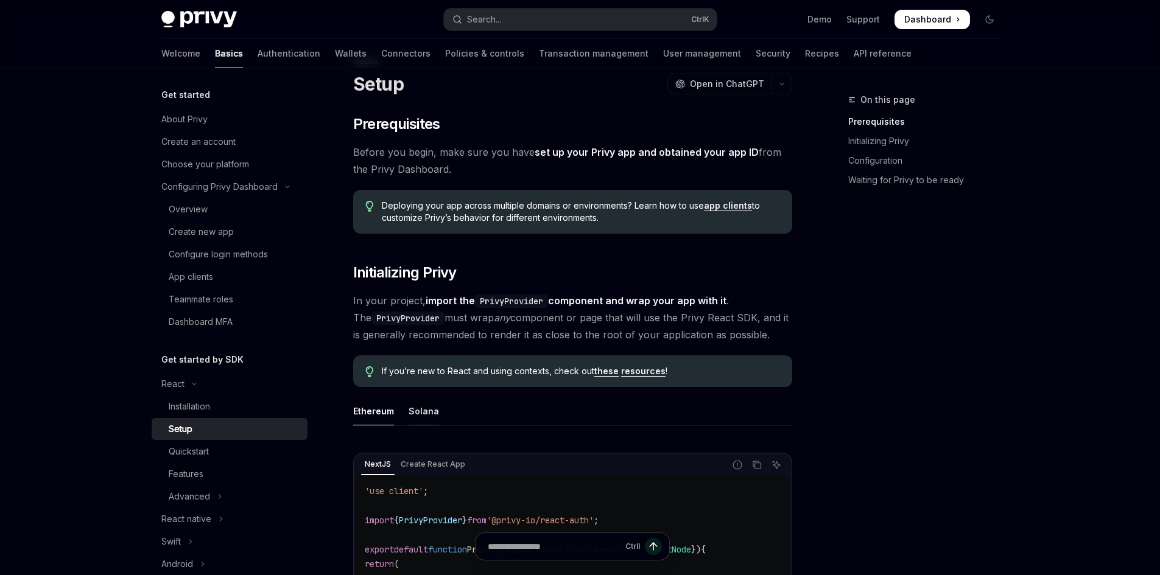
click at [416, 409] on div "Solana" at bounding box center [424, 411] width 30 height 29
click at [241, 450] on div "Quickstart" at bounding box center [235, 451] width 132 height 15
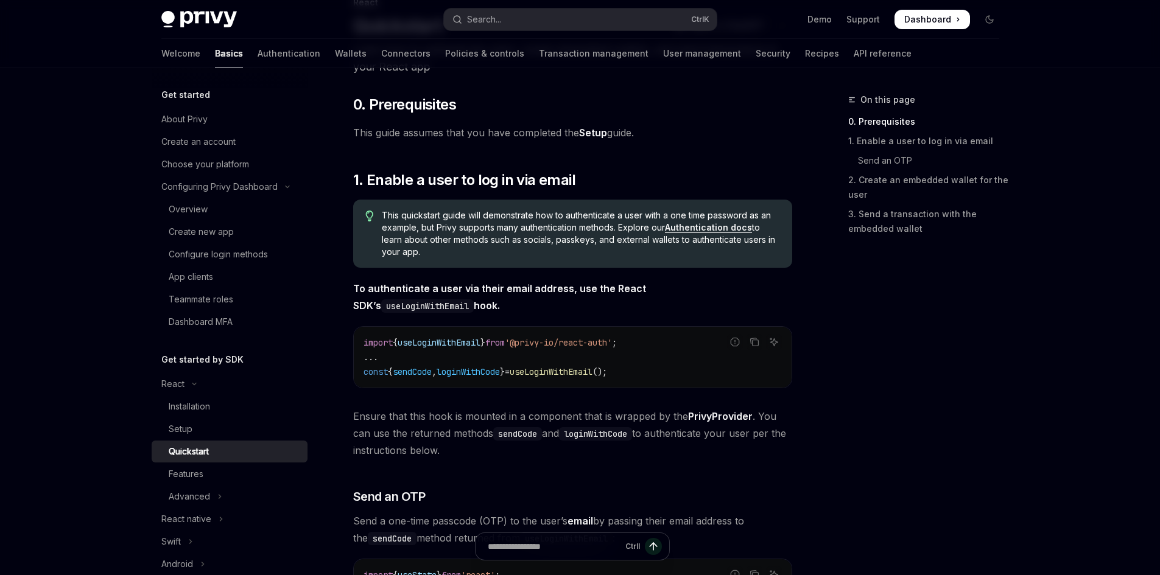
scroll to position [100, 0]
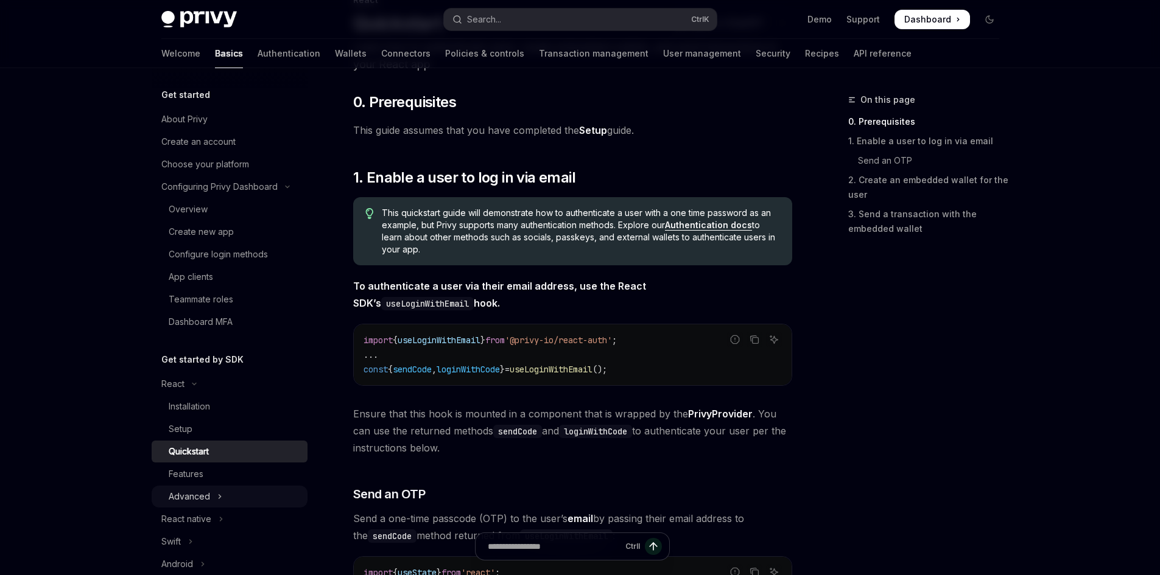
click at [214, 494] on button "Advanced" at bounding box center [230, 497] width 156 height 22
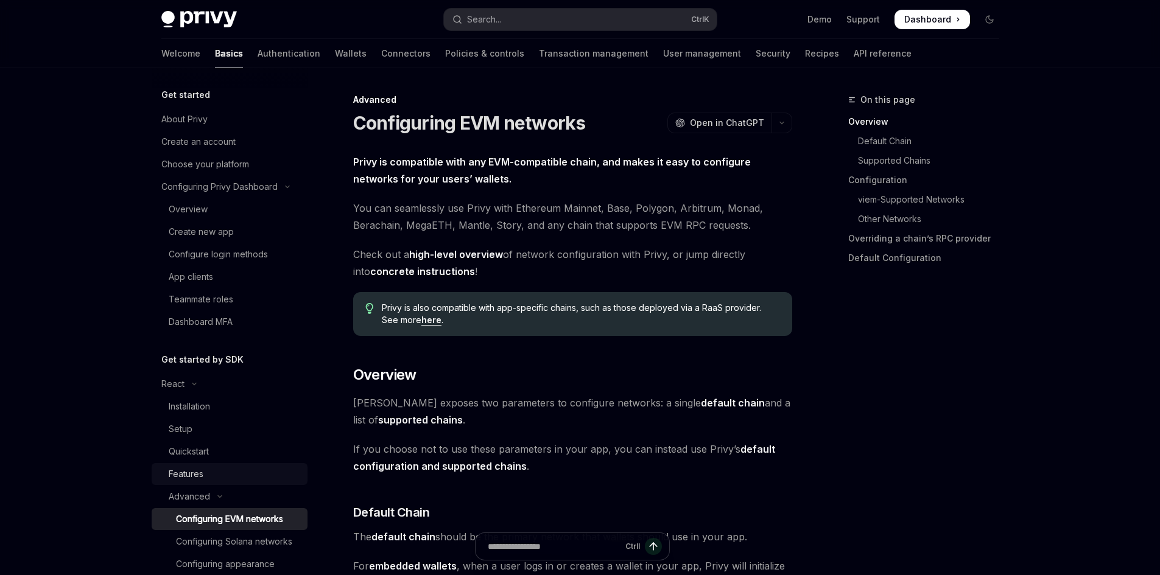
click at [210, 470] on div "Features" at bounding box center [235, 474] width 132 height 15
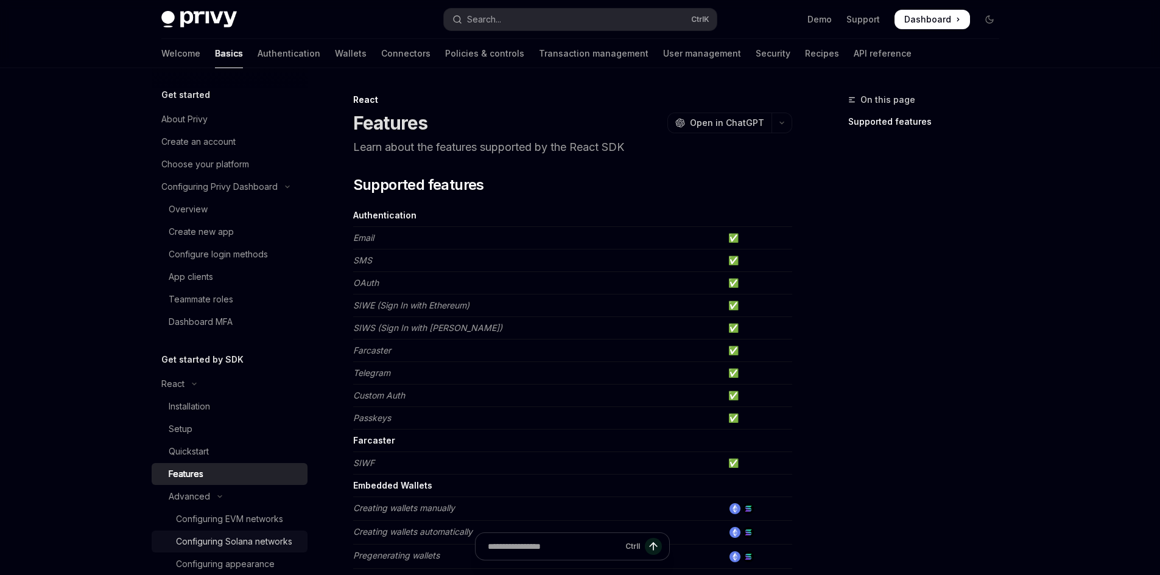
click at [229, 540] on div "Configuring Solana networks" at bounding box center [234, 542] width 116 height 15
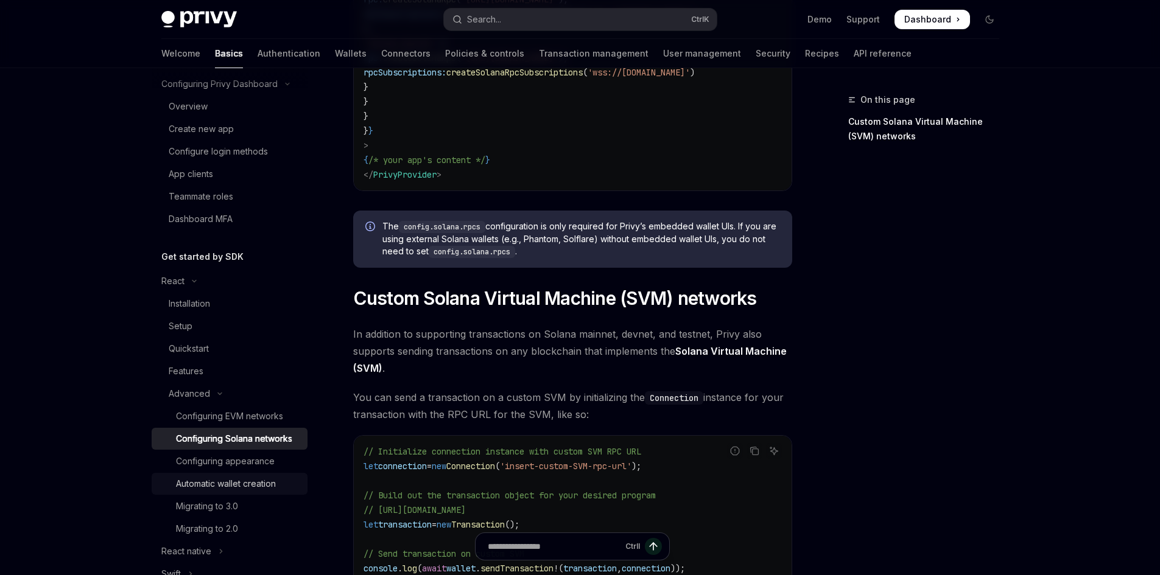
scroll to position [122, 0]
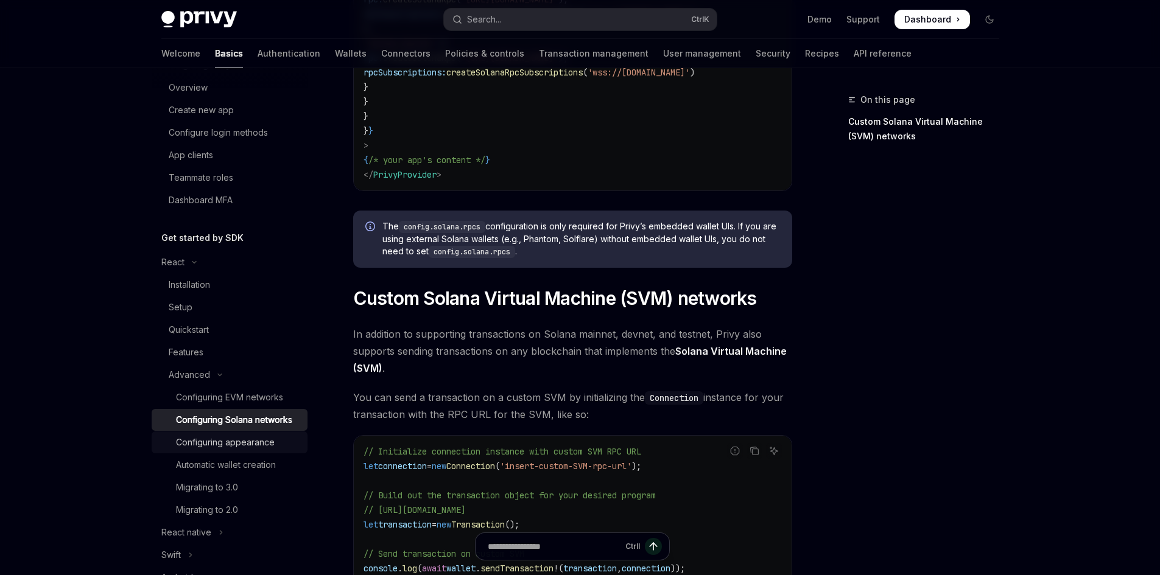
click at [242, 450] on div "Configuring appearance" at bounding box center [225, 442] width 99 height 15
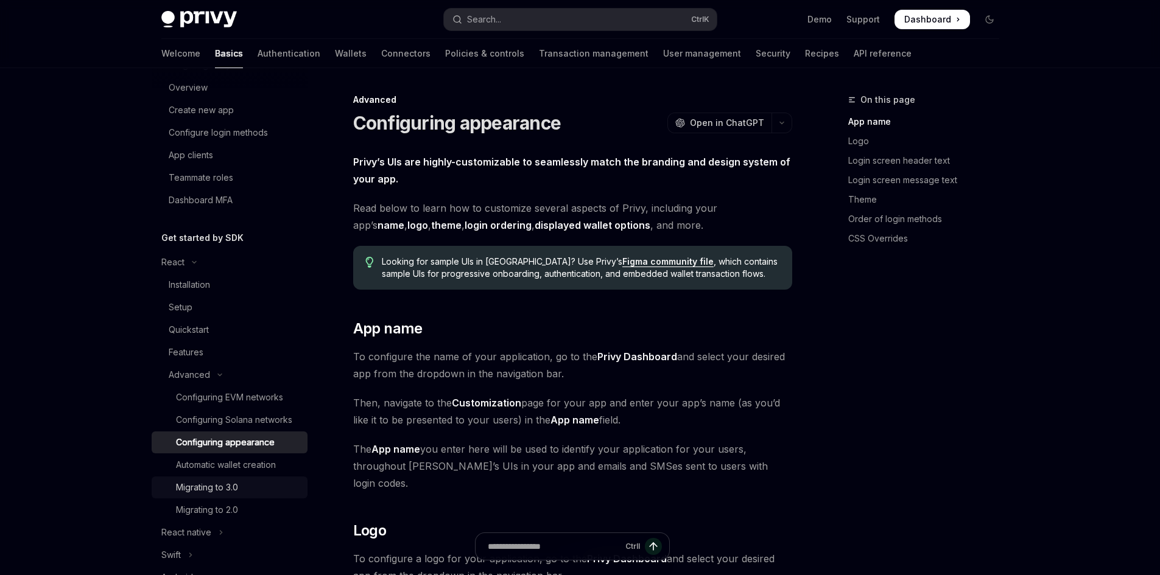
click at [237, 495] on div "Migrating to 3.0" at bounding box center [207, 487] width 62 height 15
type textarea "*"
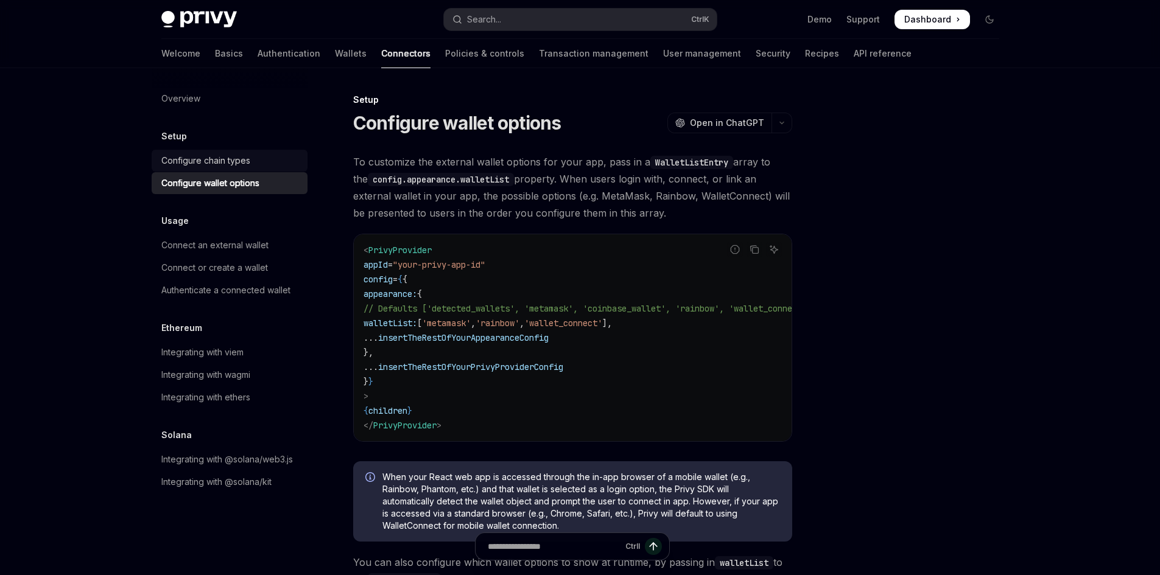
click at [262, 159] on div "Configure chain types" at bounding box center [230, 160] width 139 height 15
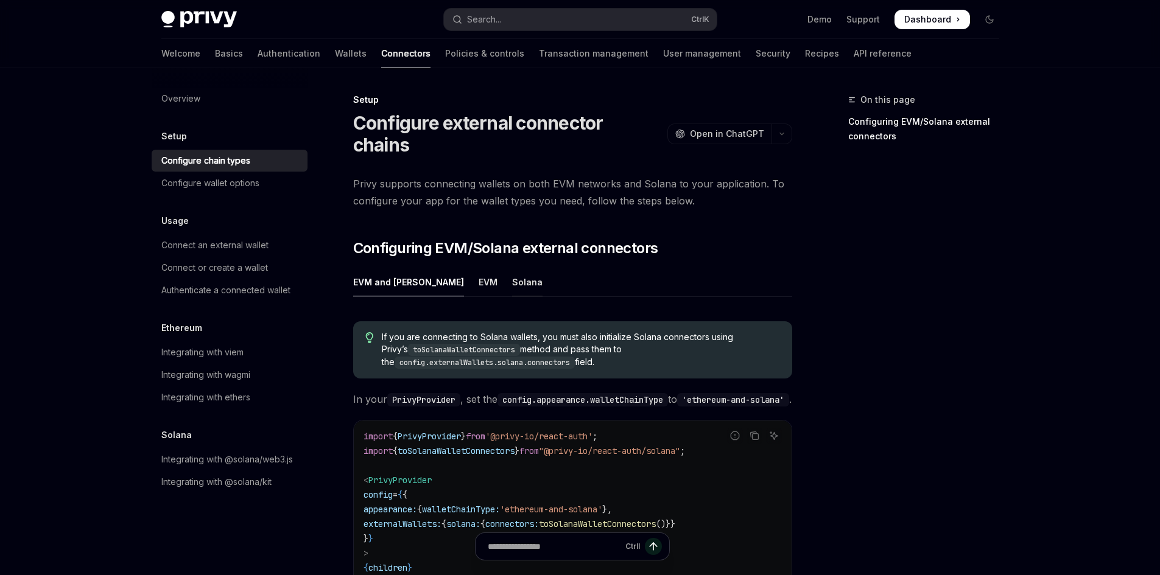
click at [512, 268] on div "Solana" at bounding box center [527, 282] width 30 height 29
click at [409, 268] on div "EVM and [PERSON_NAME]" at bounding box center [408, 282] width 111 height 29
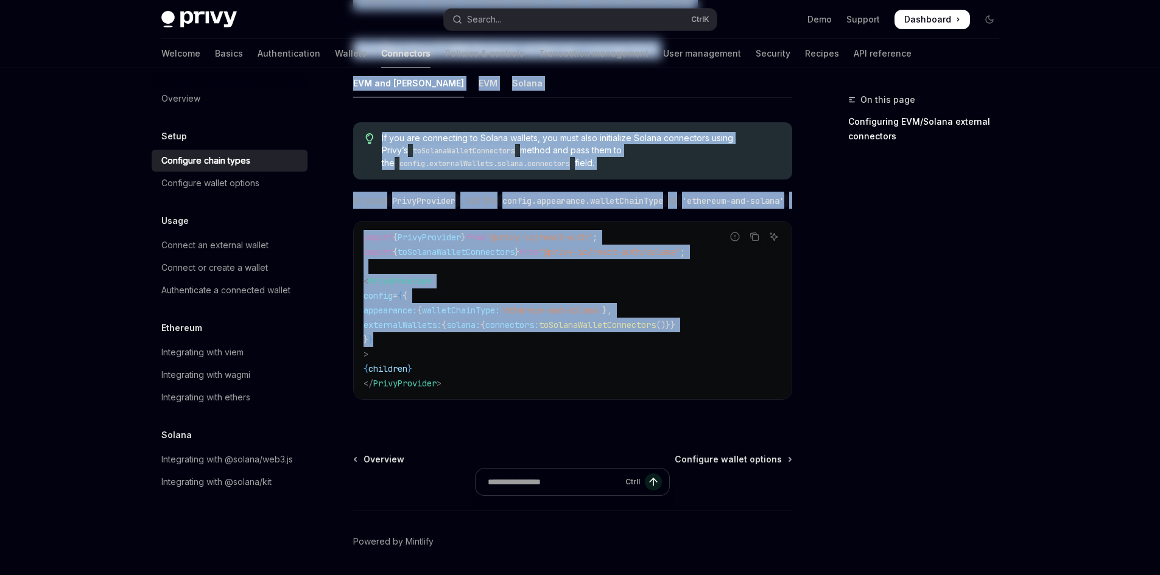
scroll to position [235, 0]
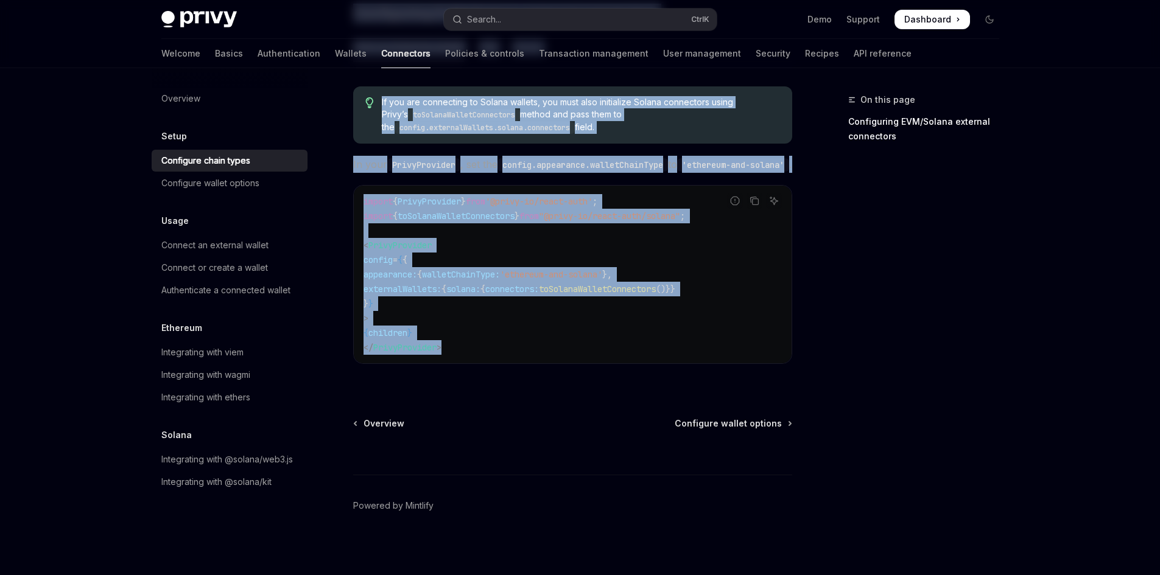
drag, startPoint x: 351, startPoint y: 116, endPoint x: 751, endPoint y: 345, distance: 461.2
click at [751, 345] on div "Setup Configure external connector chains OpenAI Open in ChatGPT OpenAI Open in…" at bounding box center [458, 219] width 672 height 723
click at [751, 345] on code "import { PrivyProvider } from '@privy-io/react-auth' ; import { toSolanaWalletC…" at bounding box center [572, 274] width 418 height 161
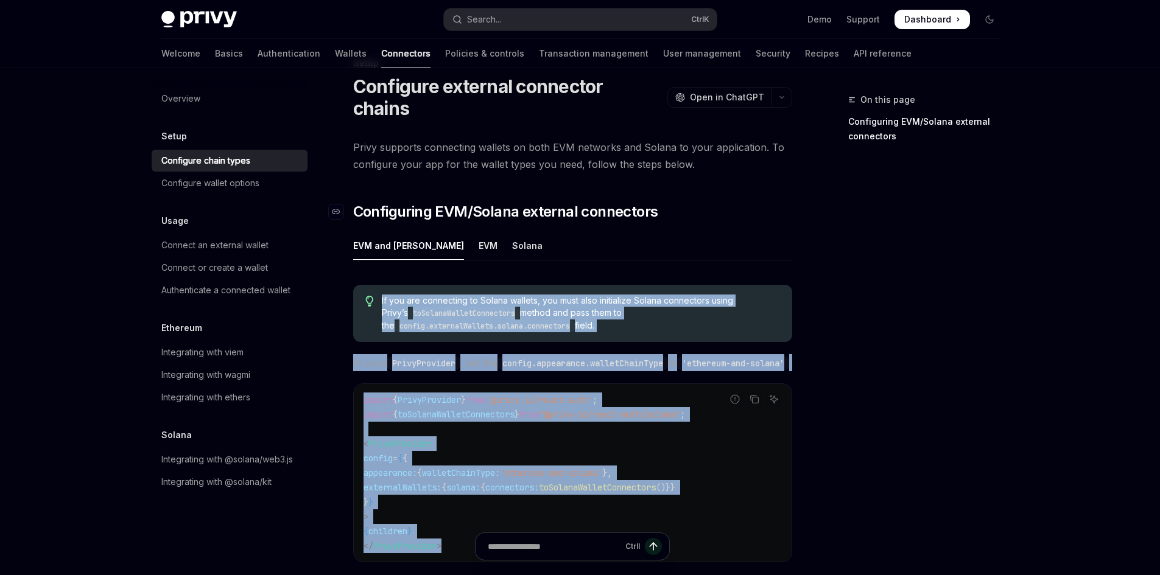
scroll to position [0, 0]
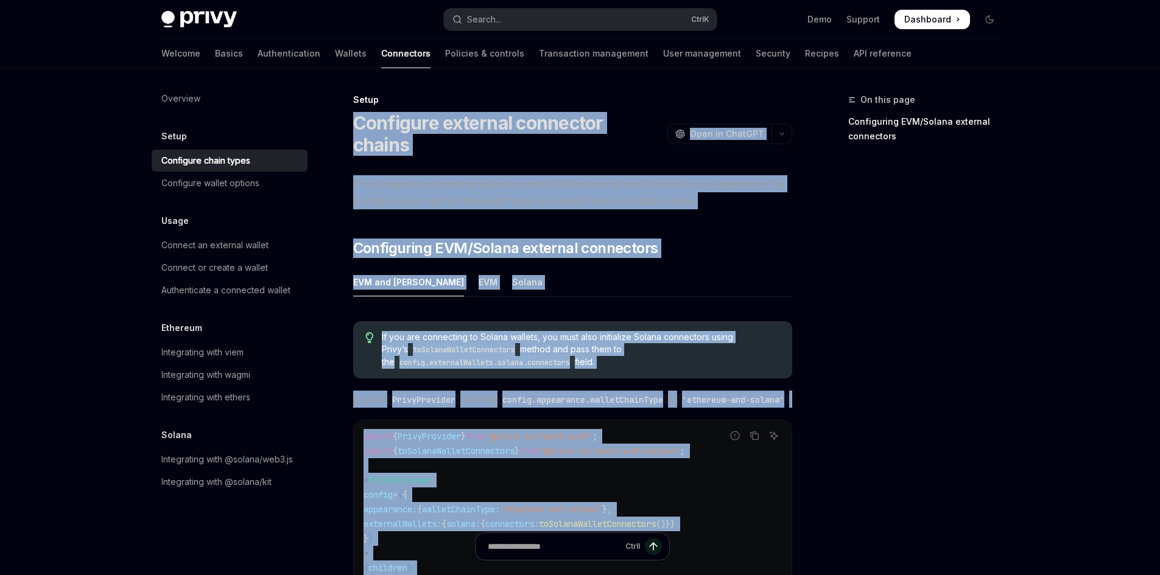
drag, startPoint x: 718, startPoint y: 346, endPoint x: 350, endPoint y: 121, distance: 431.8
click at [352, 128] on div "Setup Configure external connector chains OpenAI Open in ChatGPT OpenAI Open in…" at bounding box center [458, 454] width 672 height 723
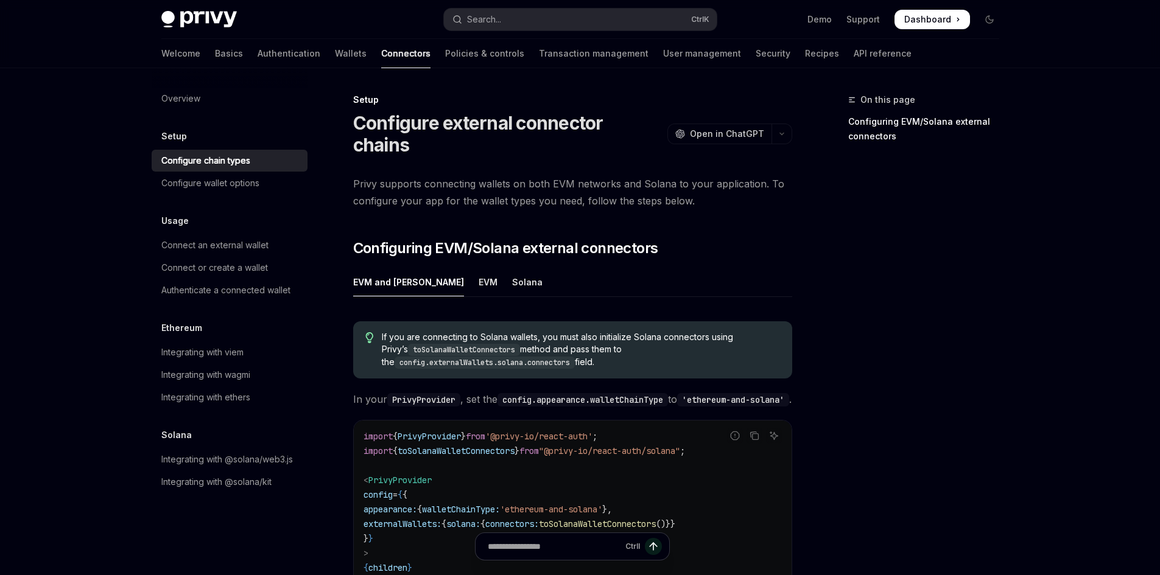
click at [465, 103] on div "Setup" at bounding box center [572, 100] width 439 height 12
click at [512, 268] on div "Solana" at bounding box center [527, 282] width 30 height 29
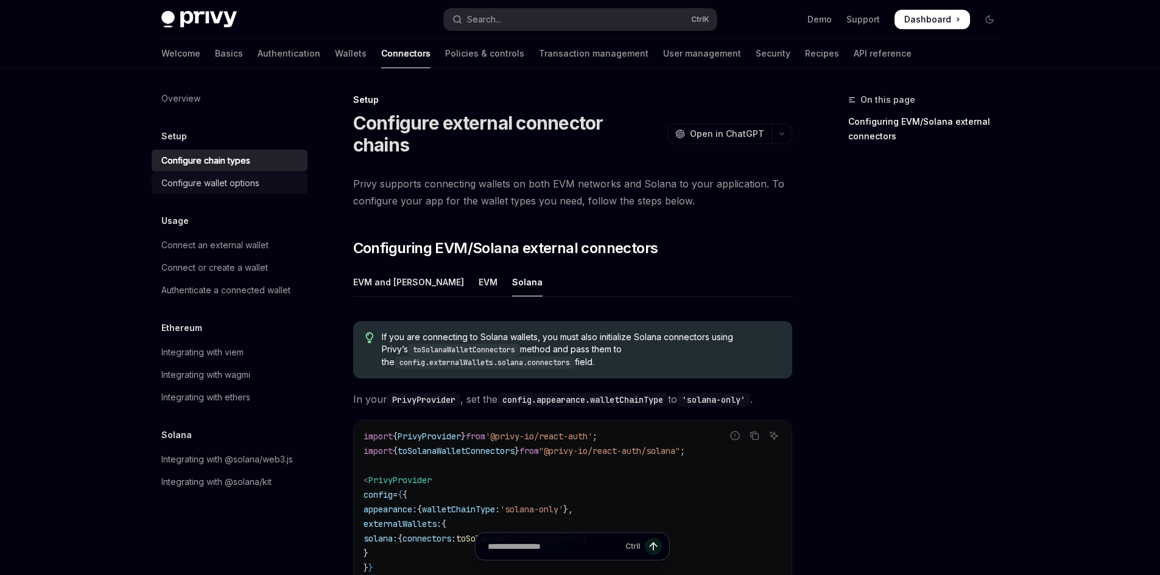
click at [239, 190] on div "Configure wallet options" at bounding box center [210, 183] width 98 height 15
type textarea "*"
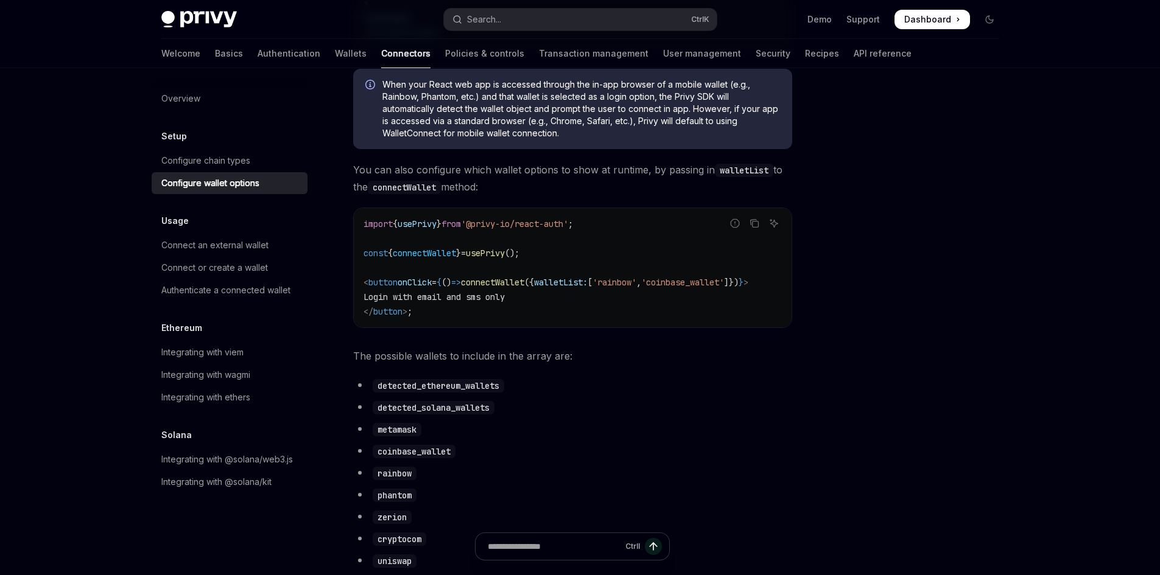
scroll to position [365, 0]
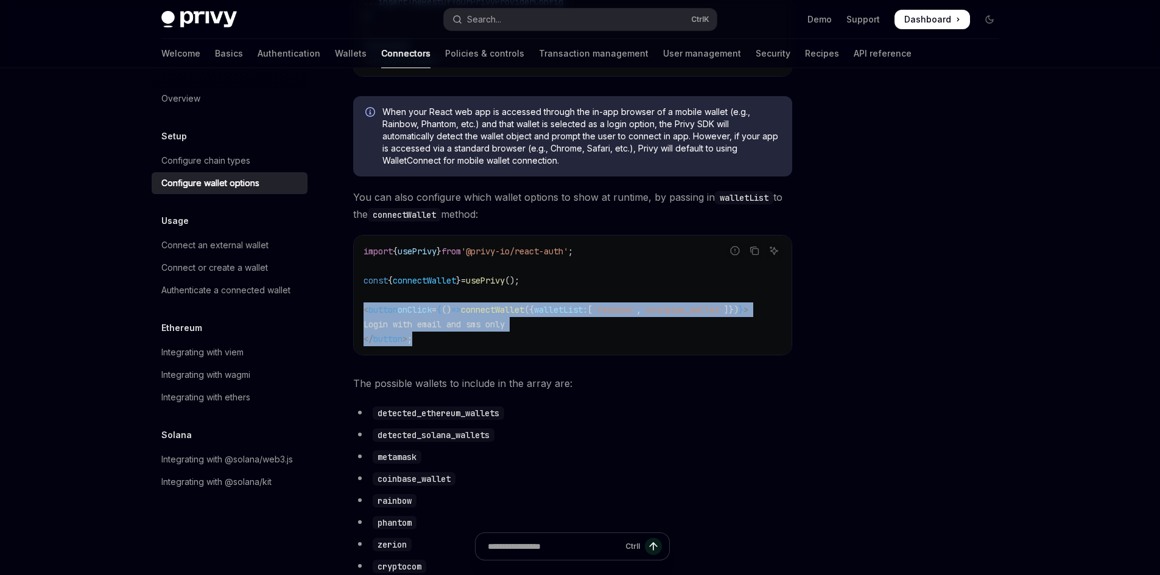
drag, startPoint x: 427, startPoint y: 346, endPoint x: 360, endPoint y: 316, distance: 73.6
click at [360, 316] on div "import { usePrivy } from '@privy-io/react-auth' ; const { connectWallet } = use…" at bounding box center [573, 295] width 438 height 119
click at [444, 345] on code "import { usePrivy } from '@privy-io/react-auth' ; const { connectWallet } = use…" at bounding box center [572, 295] width 418 height 102
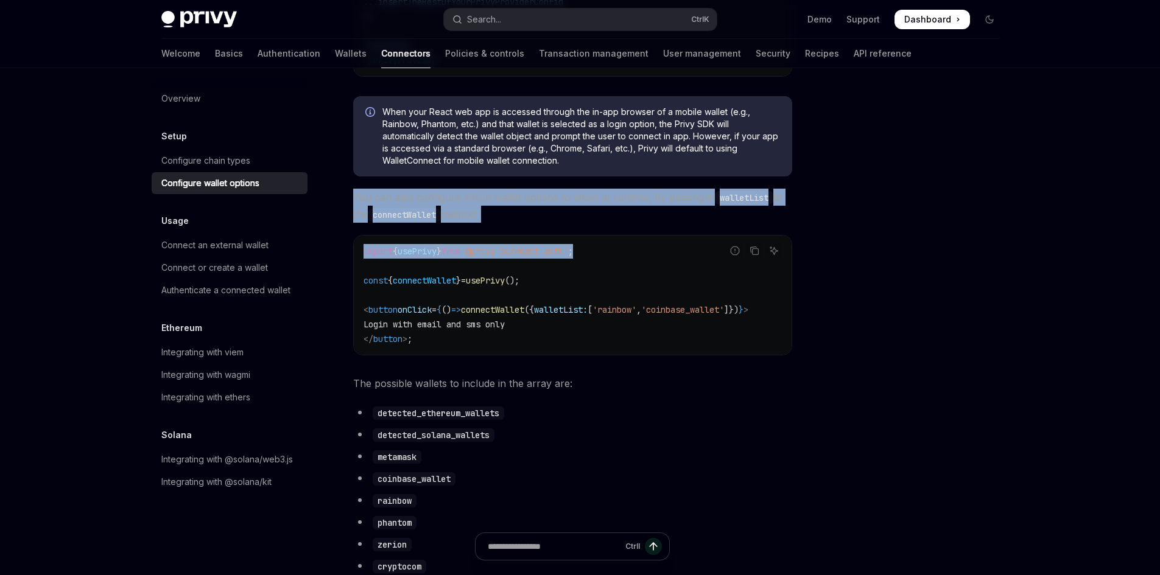
drag, startPoint x: 353, startPoint y: 200, endPoint x: 605, endPoint y: 256, distance: 257.7
click at [605, 256] on div "To customize the external wallet options for your app, pass in a WalletListEntr…" at bounding box center [572, 450] width 439 height 1324
click at [525, 208] on span "You can also configure which wallet options to show at runtime, by passing in w…" at bounding box center [572, 206] width 439 height 34
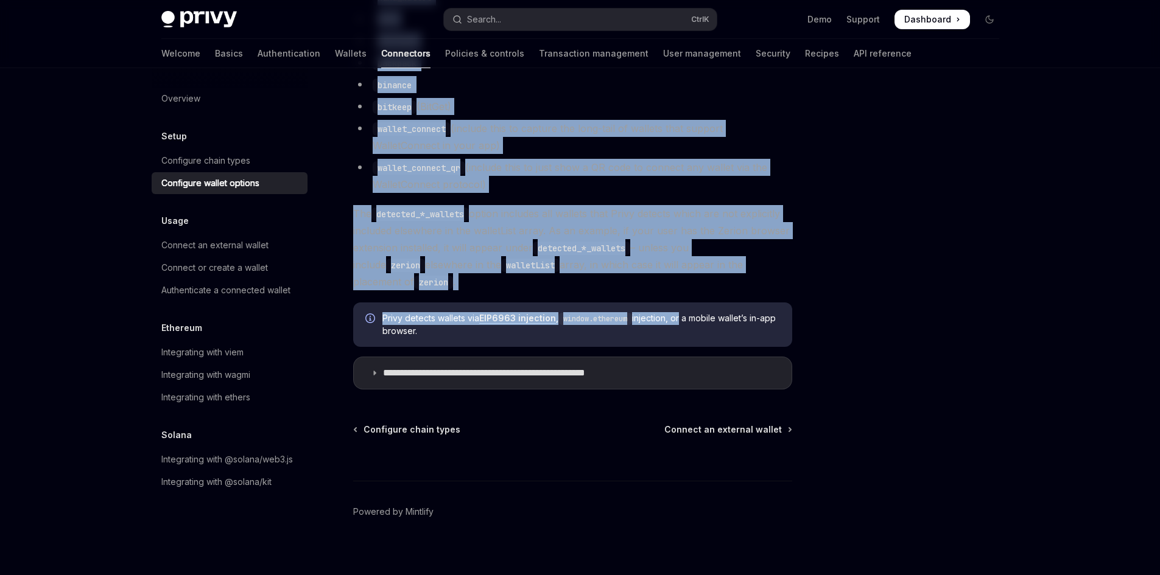
scroll to position [1092, 0]
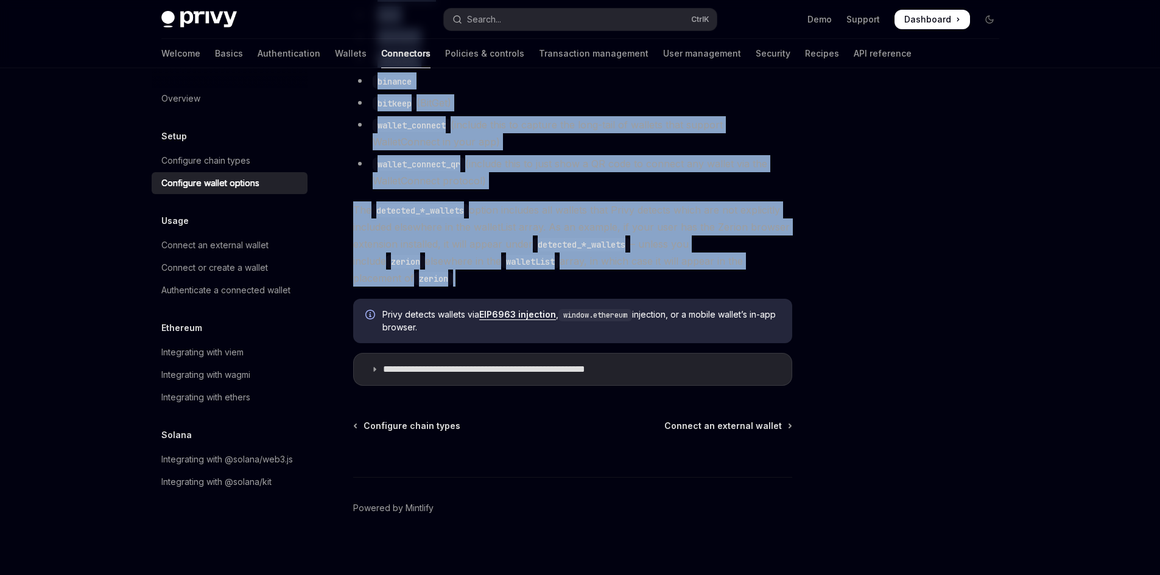
drag, startPoint x: 482, startPoint y: 161, endPoint x: 798, endPoint y: 276, distance: 336.3
copy div "Configure wallet options OpenAI Open in ChatGPT OpenAI Open in ChatGPT To custo…"
